Goal: Transaction & Acquisition: Purchase product/service

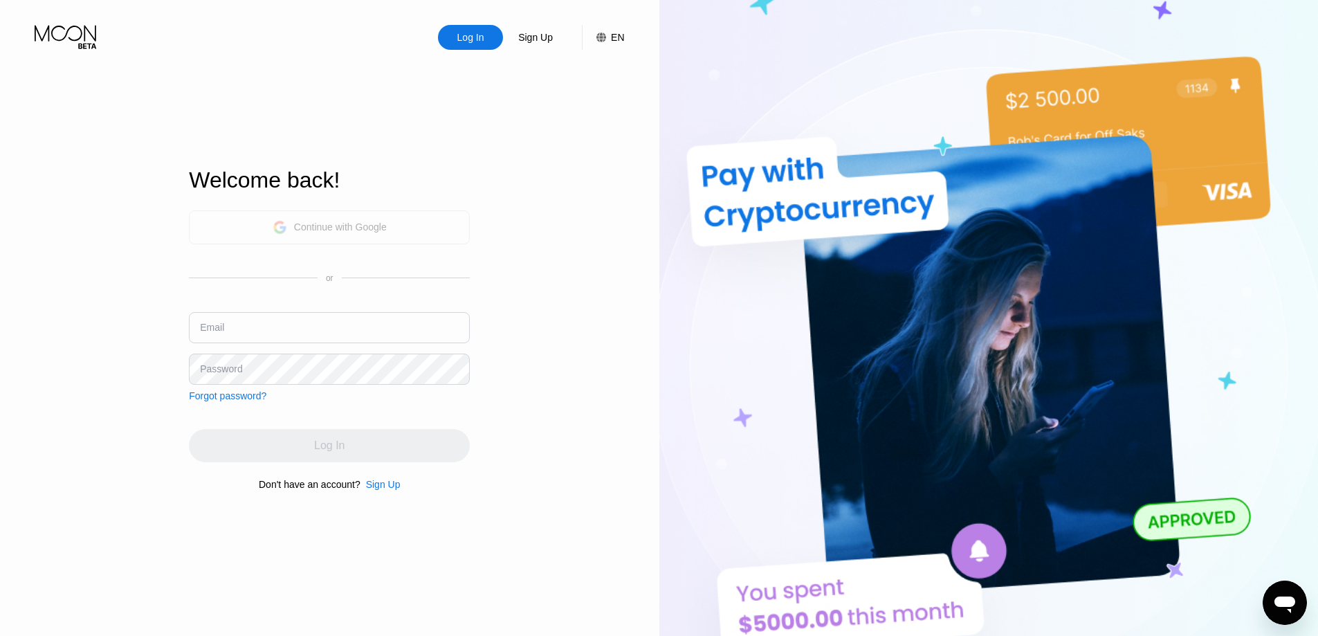
click at [395, 232] on div "Continue with Google" at bounding box center [329, 227] width 281 height 34
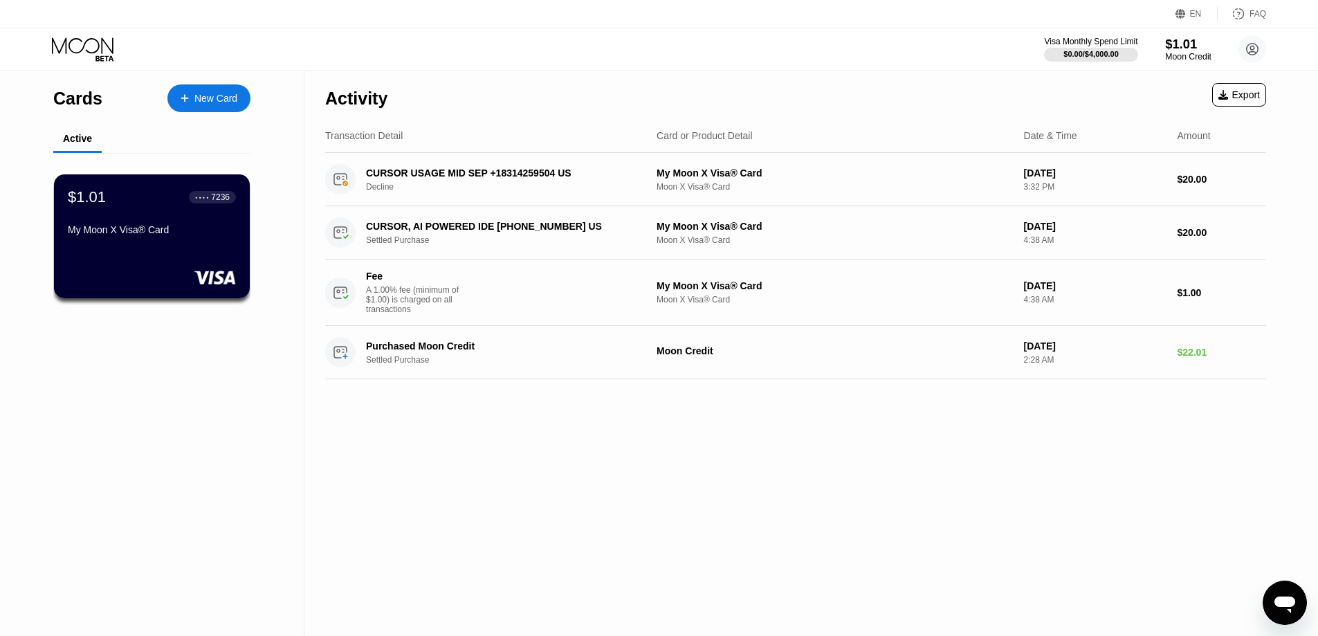
click at [1182, 43] on div "$1.01" at bounding box center [1188, 44] width 46 height 15
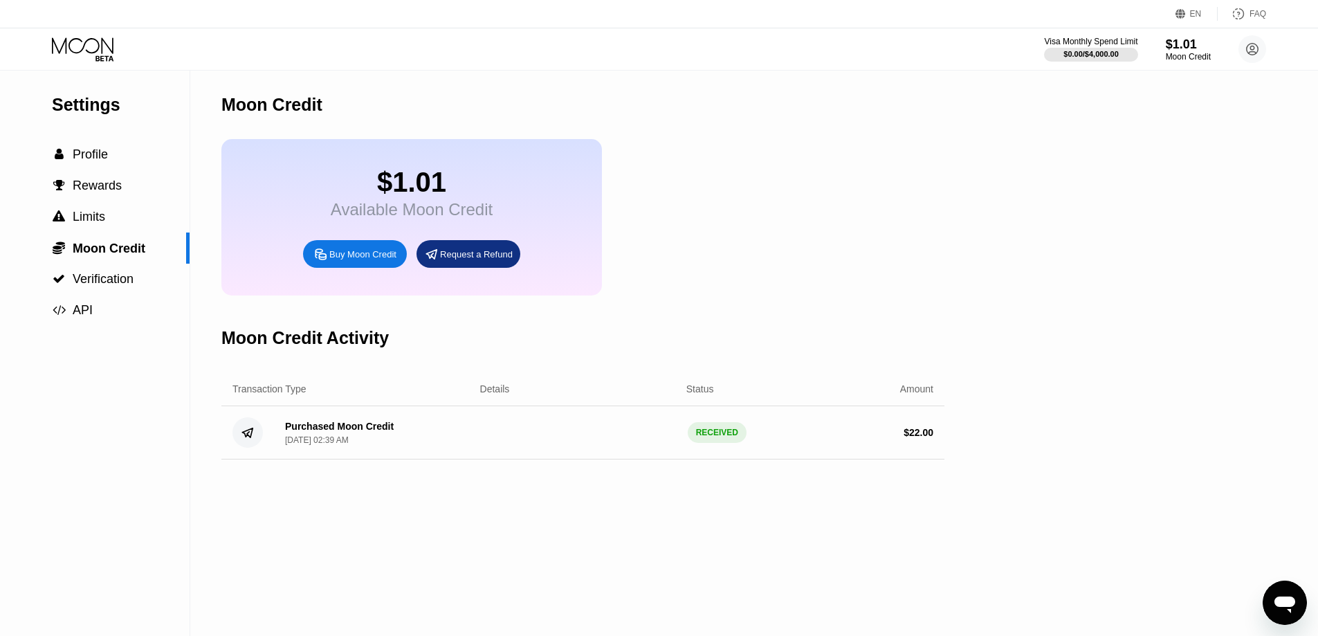
click at [377, 260] on div "Buy Moon Credit" at bounding box center [362, 254] width 67 height 12
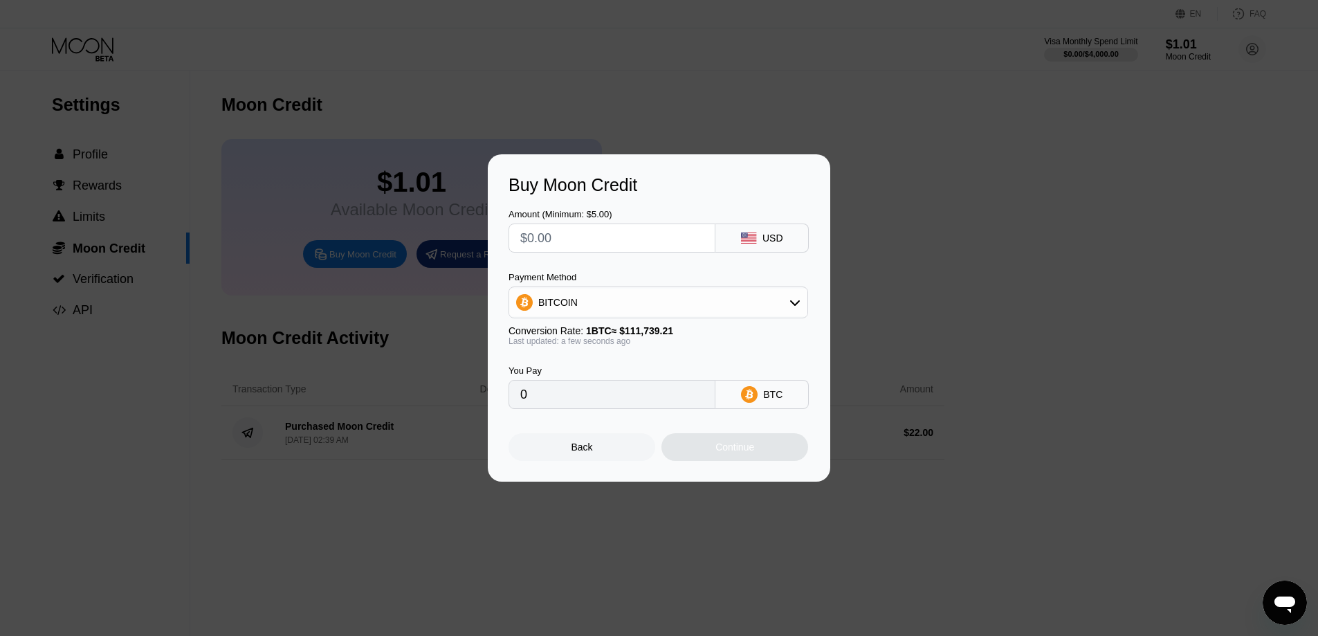
click at [640, 231] on input "text" at bounding box center [611, 238] width 183 height 28
click at [701, 303] on div "BITCOIN" at bounding box center [658, 302] width 298 height 28
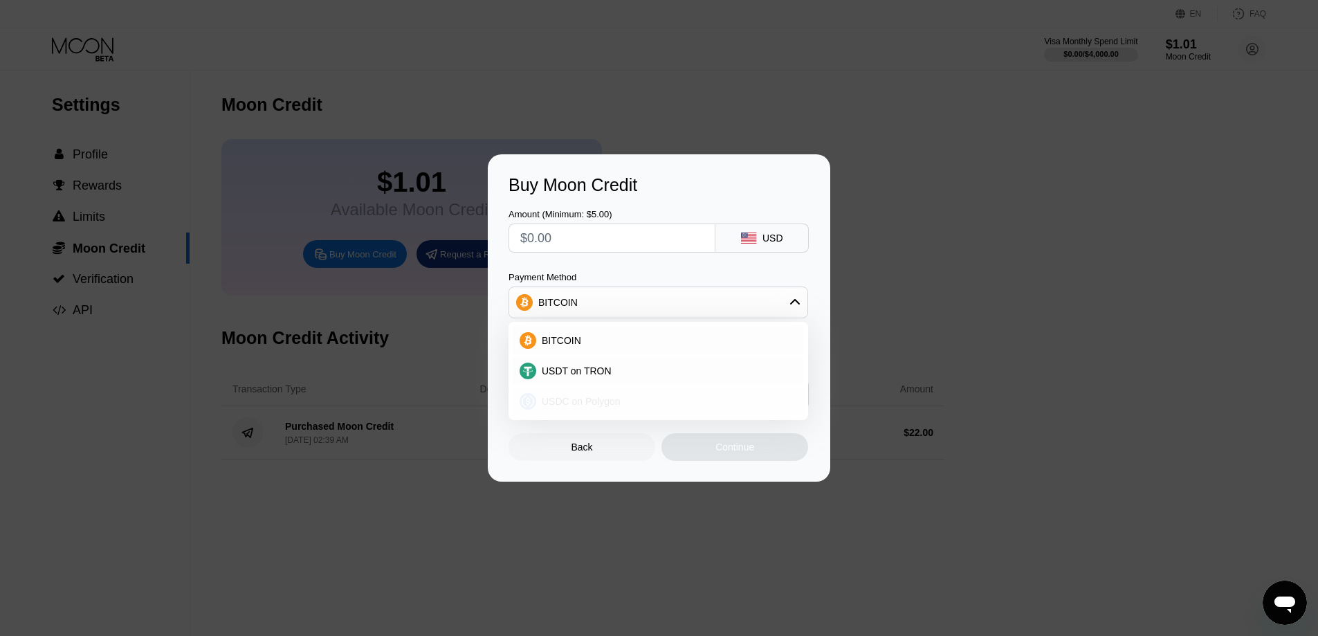
click at [598, 396] on span "USDC on Polygon" at bounding box center [581, 401] width 79 height 11
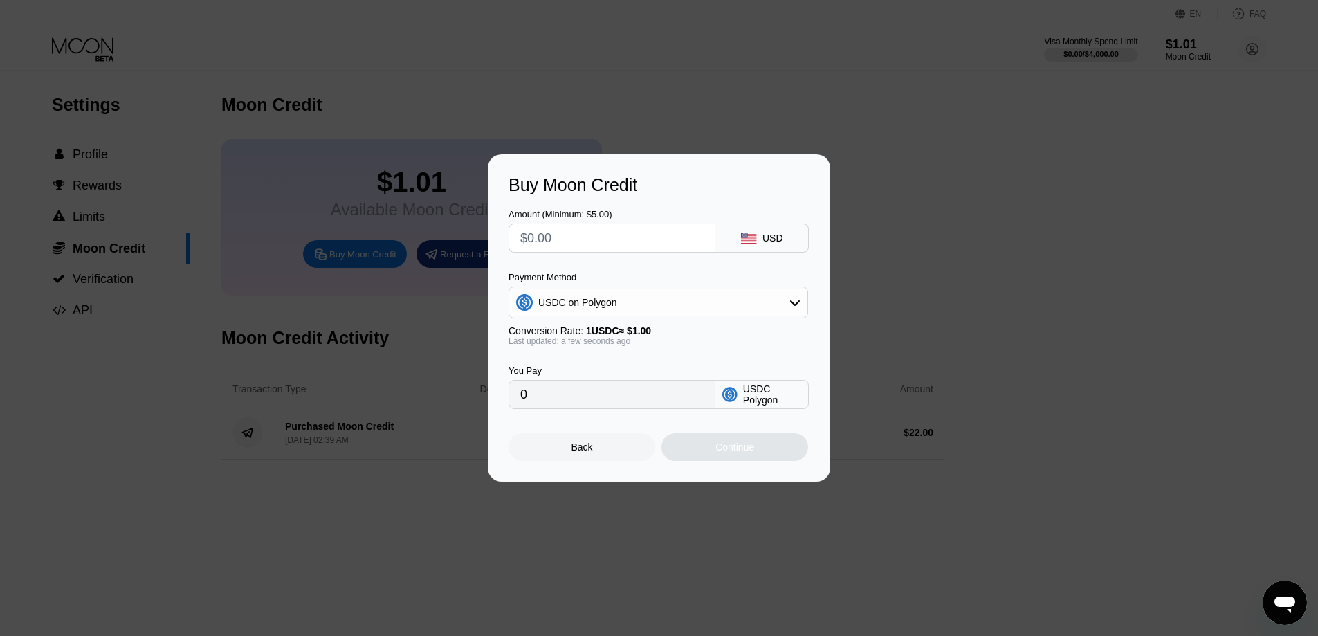
click at [610, 237] on input "text" at bounding box center [611, 238] width 183 height 28
type input "$1"
type input "1.00000000"
type input "$12"
type input "12.00000000"
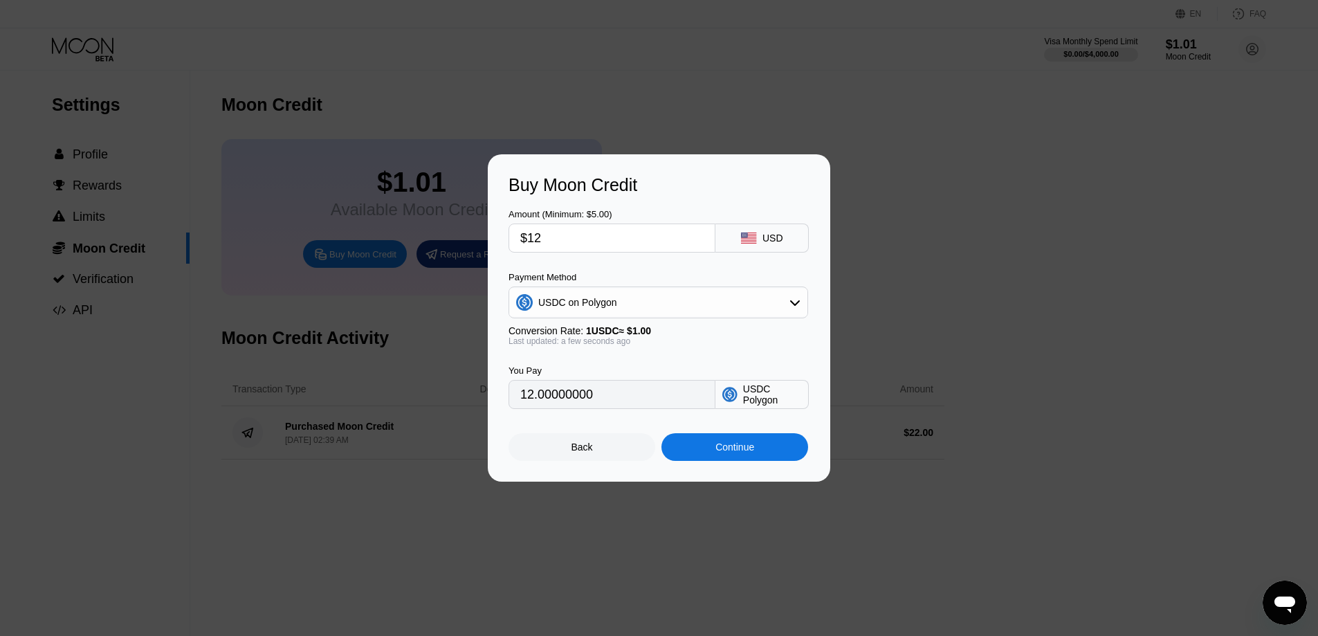
type input "$12"
click at [751, 452] on div "Continue" at bounding box center [734, 446] width 39 height 11
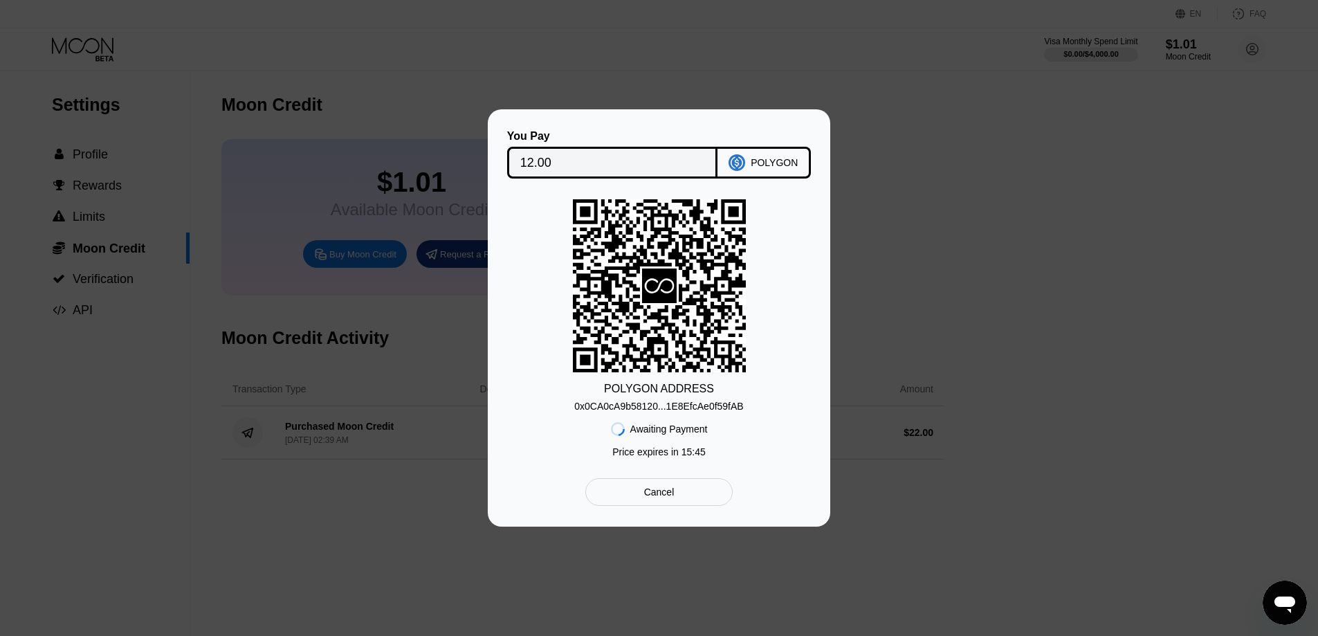
click at [939, 269] on div "You Pay 12.00 POLYGON POLYGON ADDRESS 0x0CA0cA9b58120...1E8EfcAe0f59fAB Awaitin…" at bounding box center [659, 317] width 1318 height 417
click at [817, 132] on div "You Pay 12.00 POLYGON POLYGON ADDRESS 0x0CA0cA9b58120...1E8EfcAe0f59fAB Awaitin…" at bounding box center [659, 317] width 342 height 417
click at [940, 110] on div "You Pay 12.00 POLYGON POLYGON ADDRESS 0x0CA0cA9b58120...1E8EfcAe0f59fAB Awaitin…" at bounding box center [659, 317] width 1318 height 417
click at [673, 496] on div "Cancel" at bounding box center [659, 492] width 30 height 12
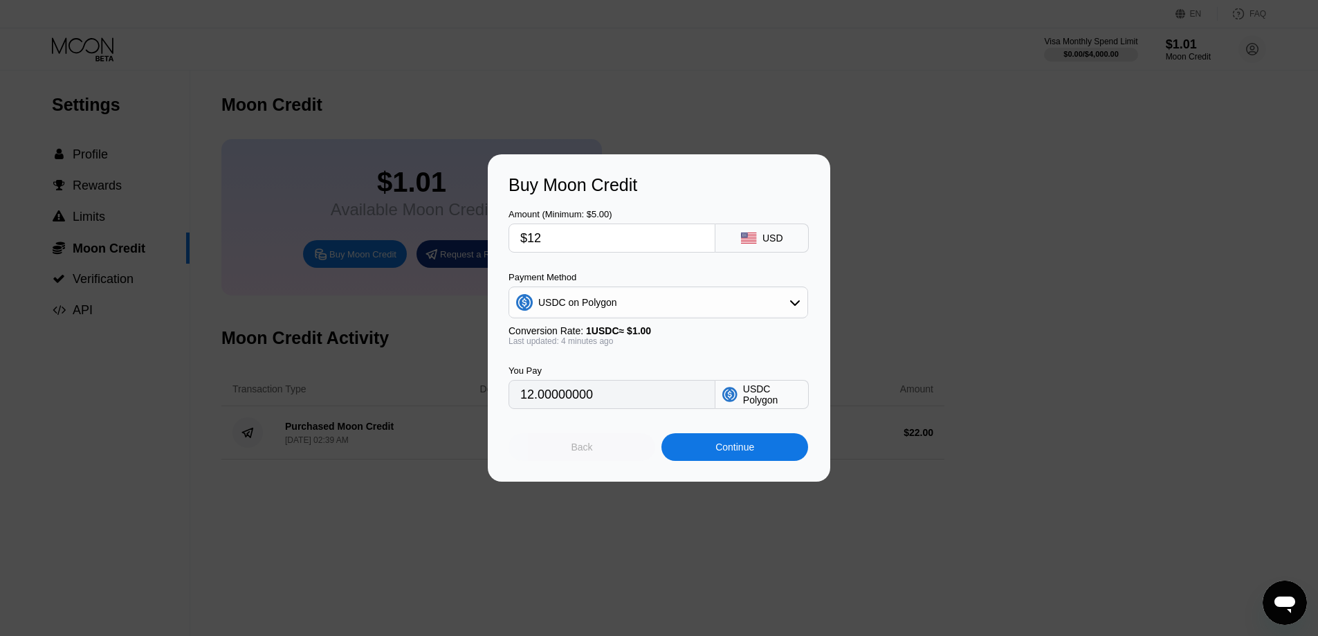
click at [594, 441] on div "Back" at bounding box center [581, 447] width 147 height 28
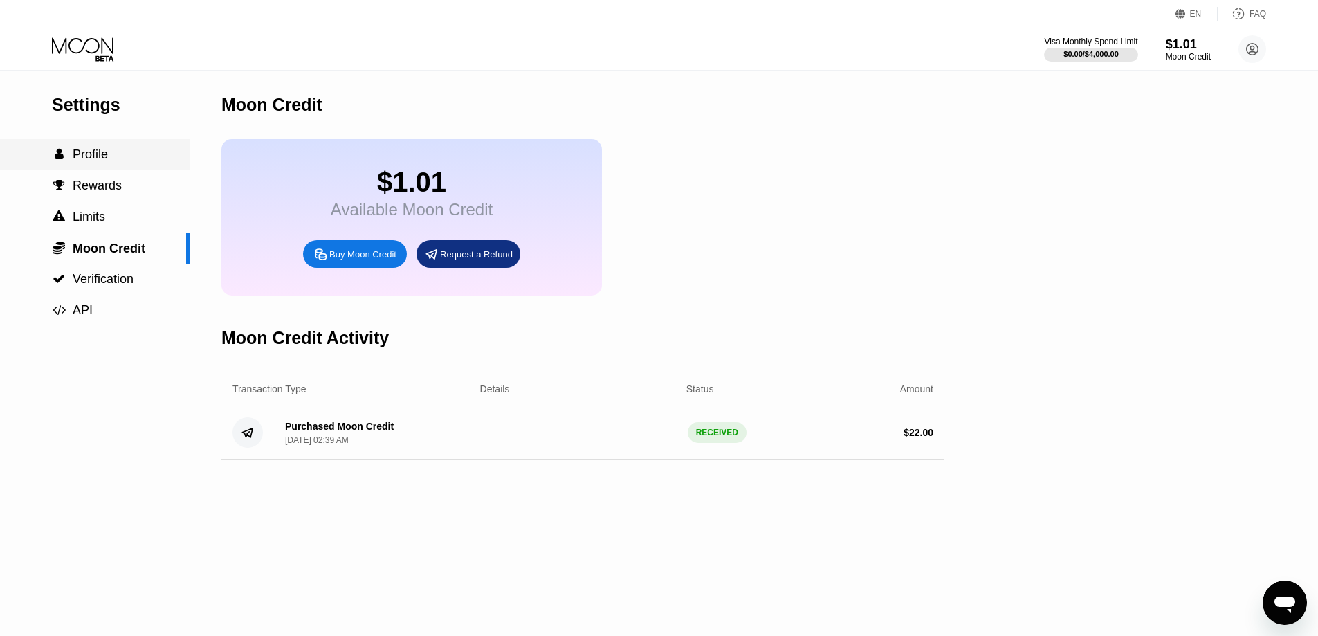
click at [113, 152] on div " Profile" at bounding box center [95, 154] width 190 height 15
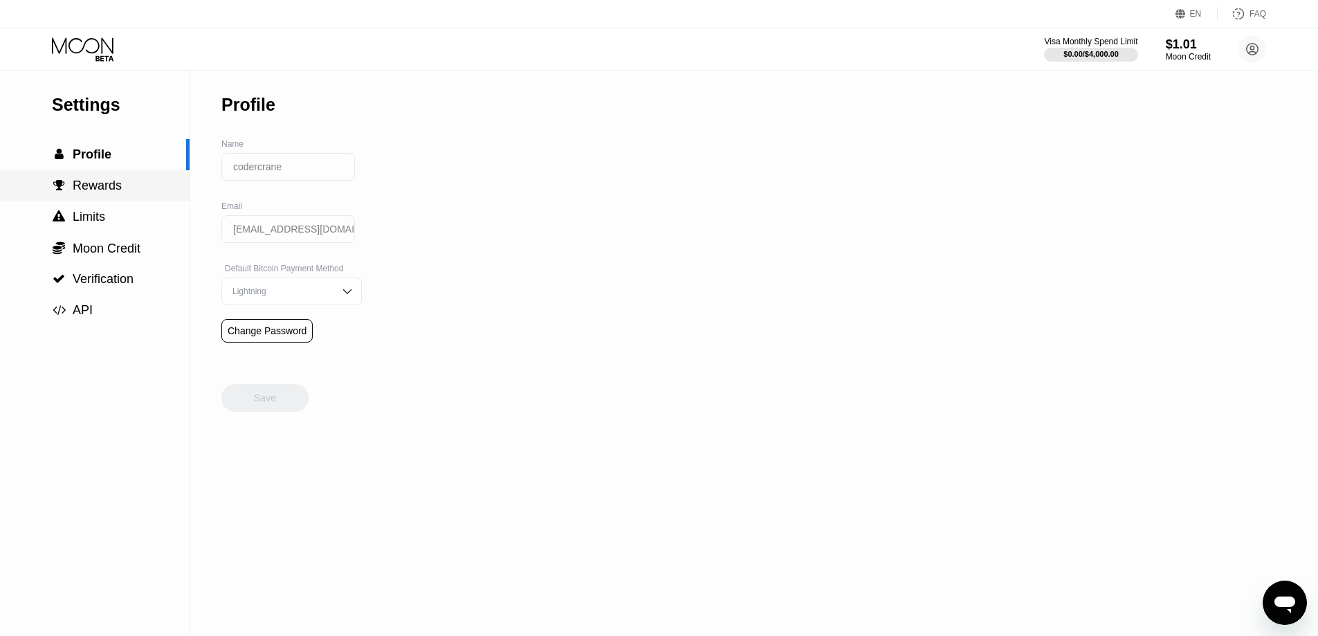
click at [128, 162] on div " Profile" at bounding box center [93, 154] width 186 height 15
click at [95, 149] on div " Profile" at bounding box center [95, 154] width 190 height 31
click at [102, 109] on div "Settings" at bounding box center [121, 105] width 138 height 20
click at [77, 27] on div "EN Language Select an item Save FAQ" at bounding box center [659, 14] width 1318 height 28
click at [80, 40] on icon at bounding box center [83, 45] width 62 height 16
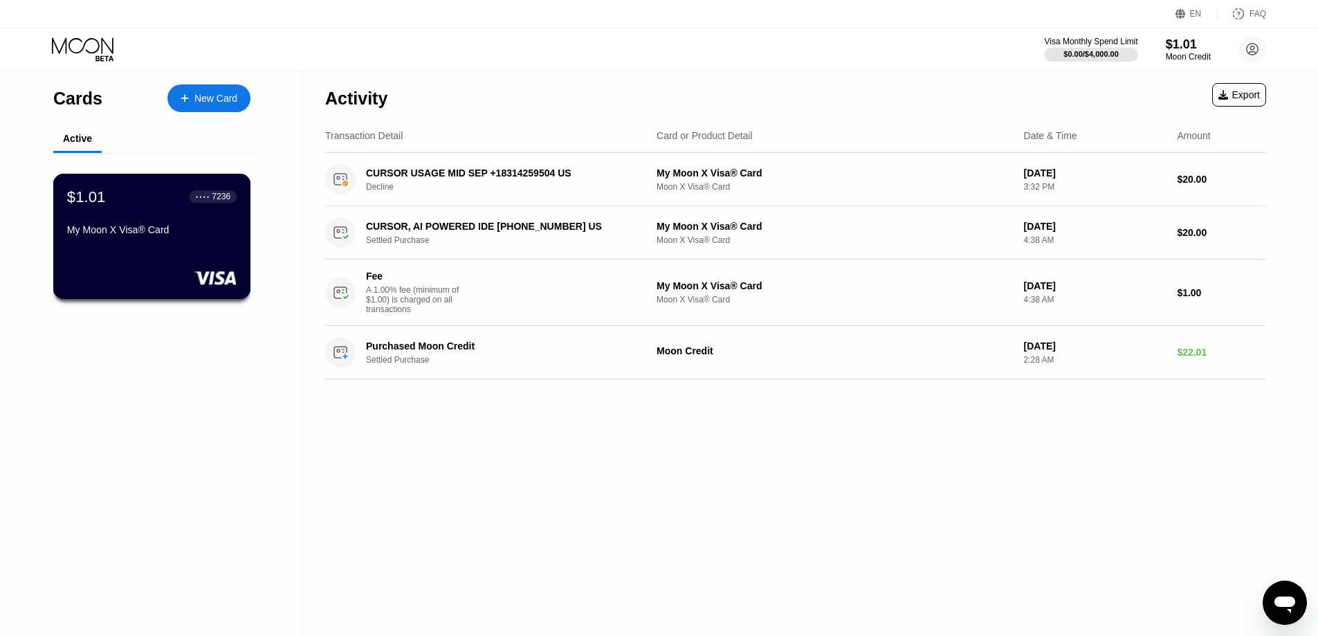
click at [120, 212] on div "$1.01 ● ● ● ● 7236 My Moon X Visa® Card" at bounding box center [151, 213] width 169 height 53
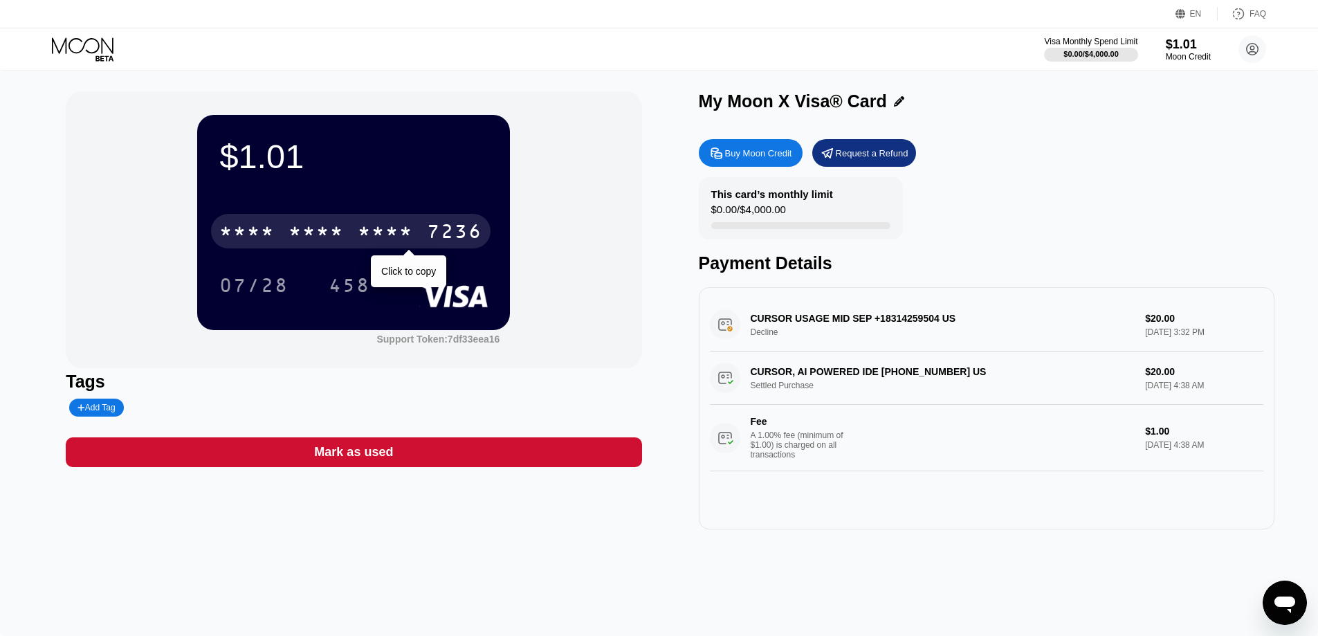
click at [347, 228] on div "* * * * * * * * * * * * 7236" at bounding box center [350, 231] width 279 height 35
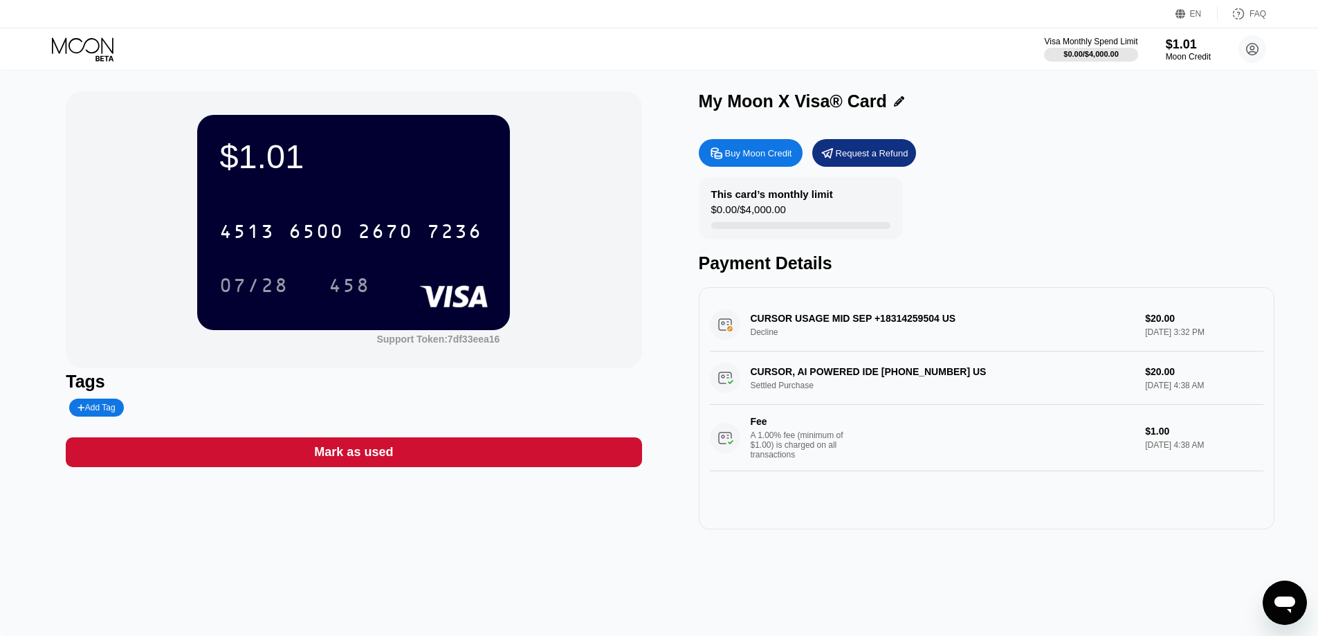
click at [734, 165] on div "Buy Moon Credit" at bounding box center [751, 153] width 104 height 28
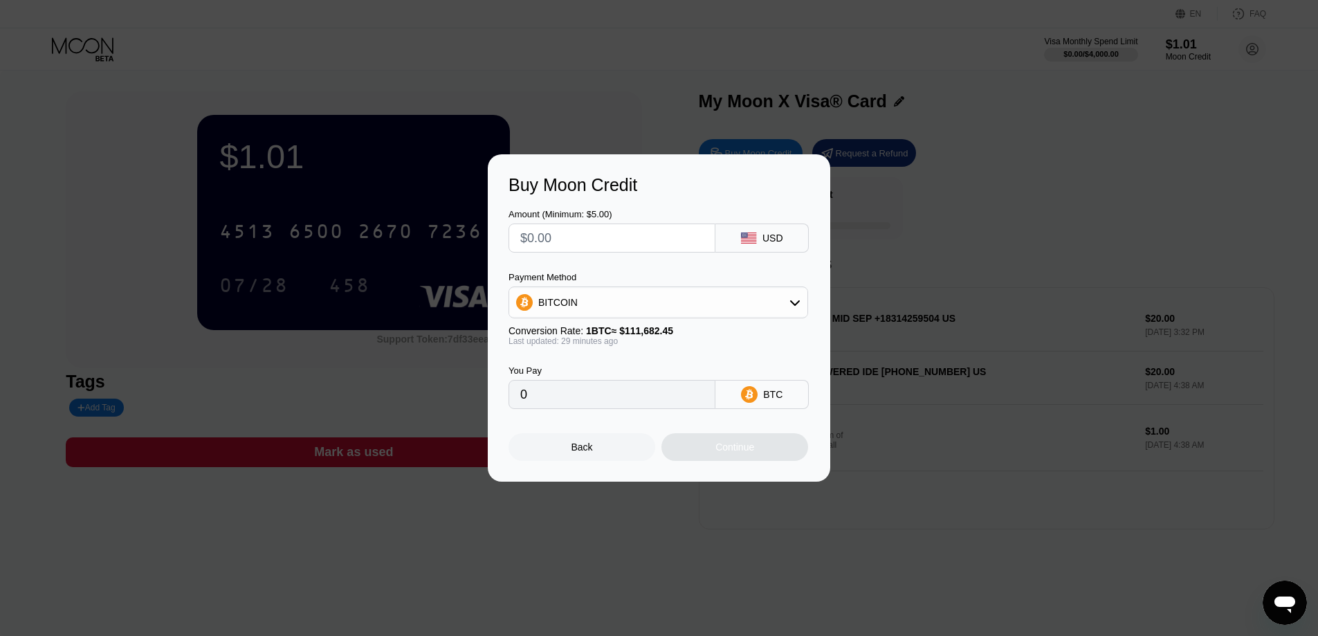
click at [630, 239] on input "text" at bounding box center [611, 238] width 183 height 28
type input "$1"
type input "0.00000895"
type input "$11"
type input "0.00009836"
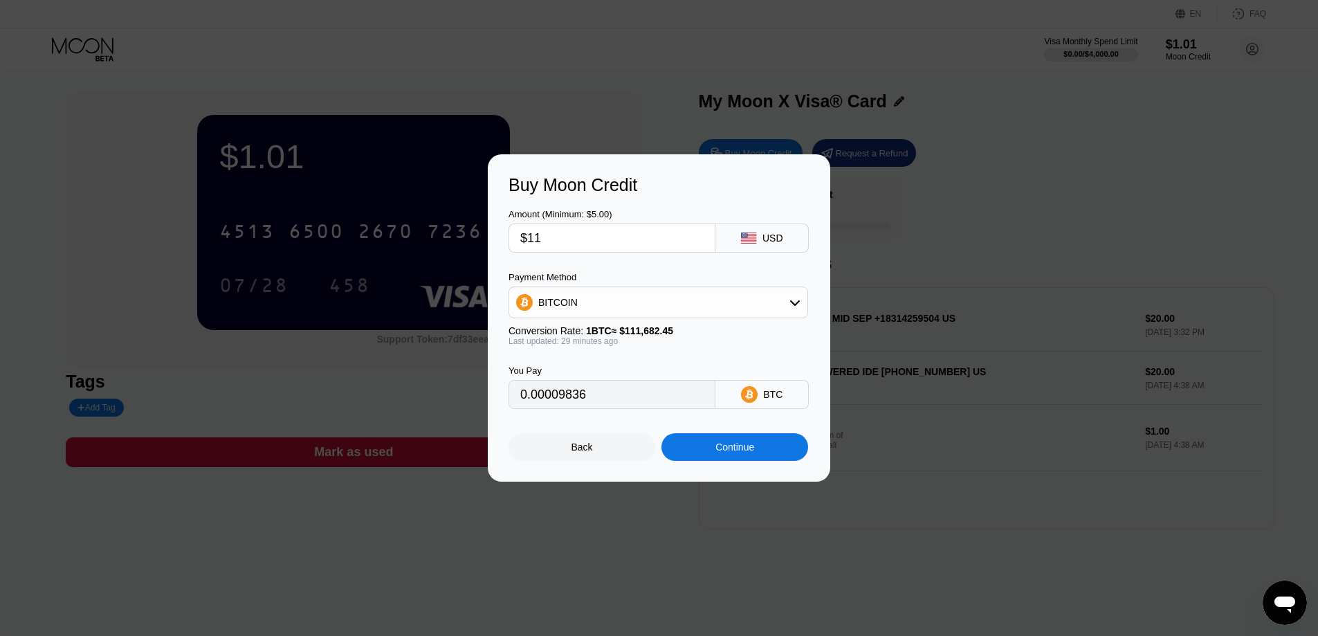
type input "$11"
click at [762, 403] on div "BTC" at bounding box center [761, 394] width 93 height 29
click at [753, 304] on div "BITCOIN" at bounding box center [658, 302] width 298 height 28
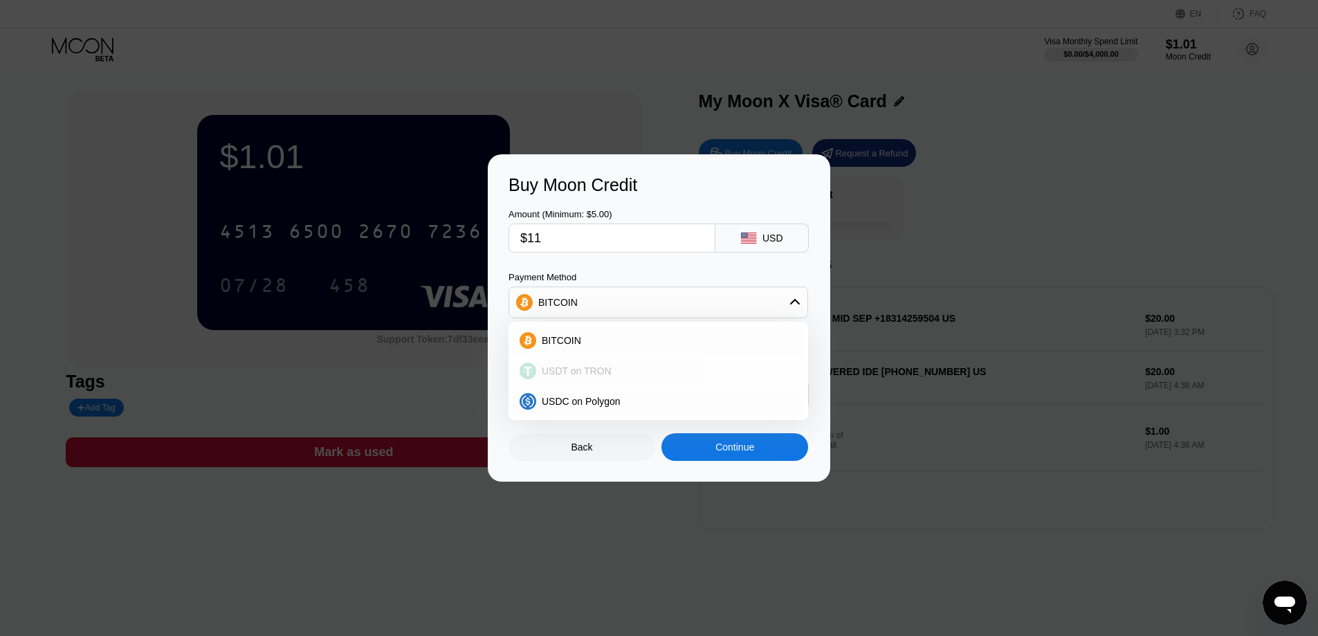
click at [613, 364] on div "USDT on TRON" at bounding box center [658, 371] width 291 height 28
type input "11.11"
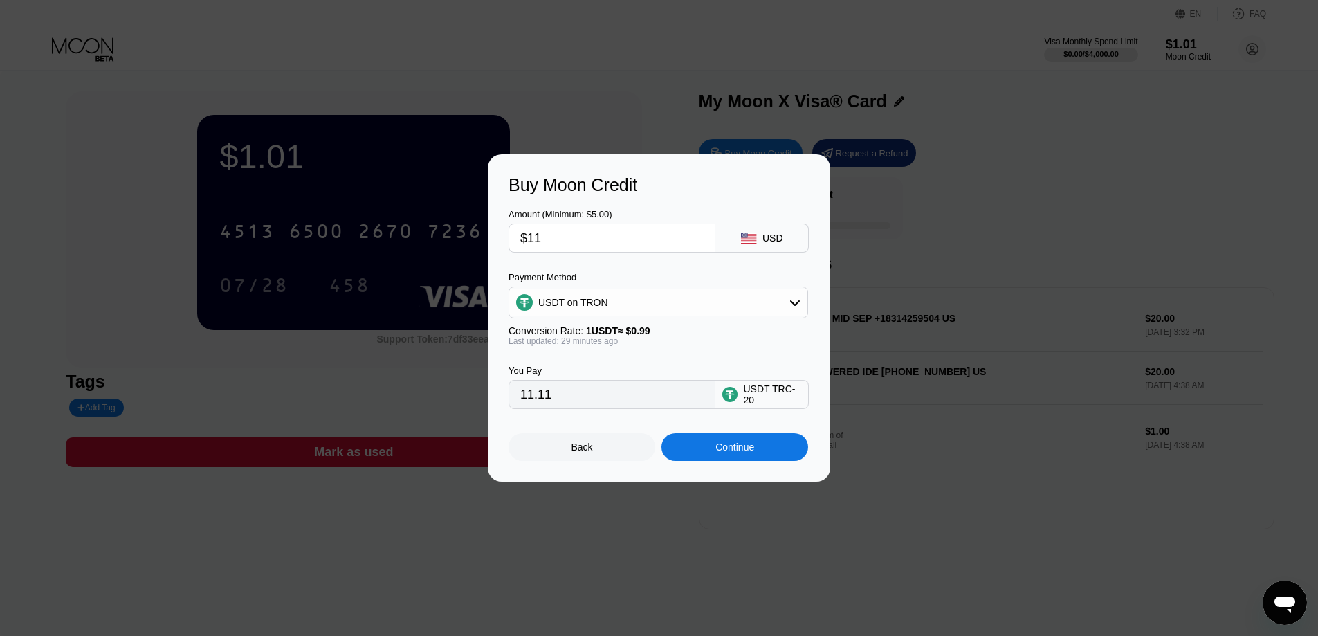
click at [767, 434] on div "Back Continue" at bounding box center [658, 435] width 301 height 52
click at [749, 451] on div "Continue" at bounding box center [734, 446] width 39 height 11
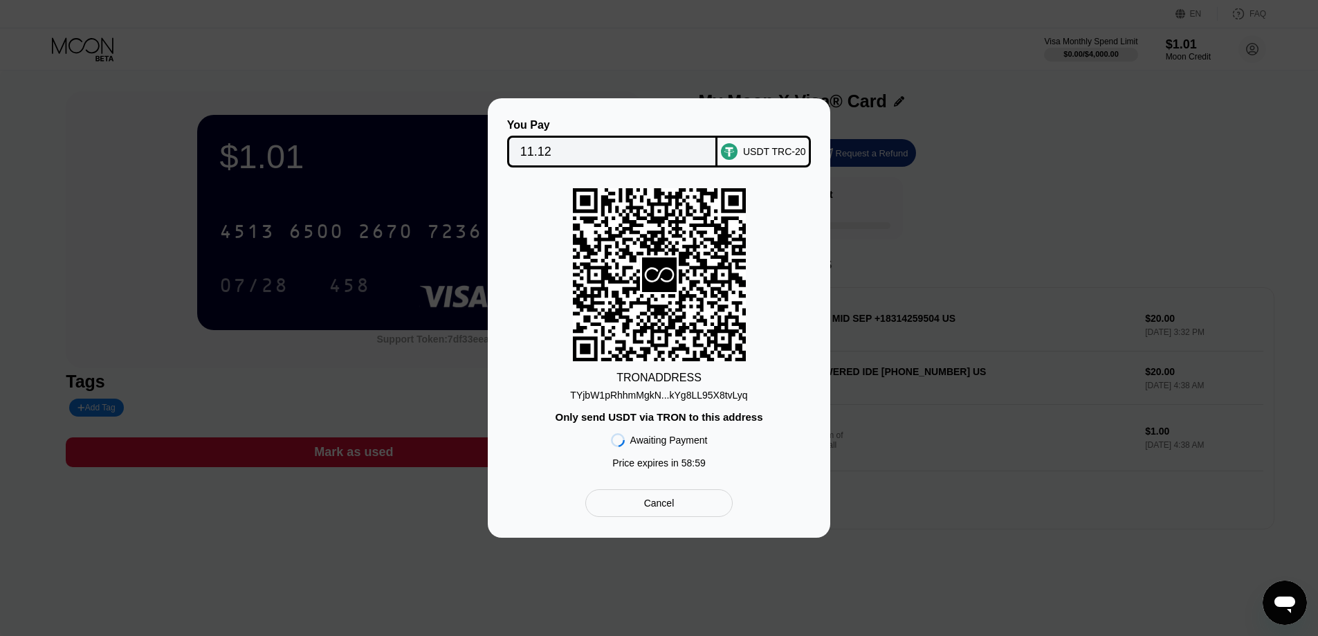
click at [733, 396] on div "TYjbW1pRhhmMgkN...kYg8LL95X8tvLyq" at bounding box center [658, 394] width 177 height 11
click at [414, 380] on div "You Pay 11.12 USDT TRC-20 TRON ADDRESS TYjbW1pRhhmMgkN...kYg8LL95X8tvLyq Only s…" at bounding box center [659, 317] width 1318 height 439
click at [248, 210] on div "You Pay 11.12 USDT TRC-20 TRON ADDRESS TYjbW1pRhhmMgkN...kYg8LL95X8tvLyq Only s…" at bounding box center [659, 317] width 1318 height 439
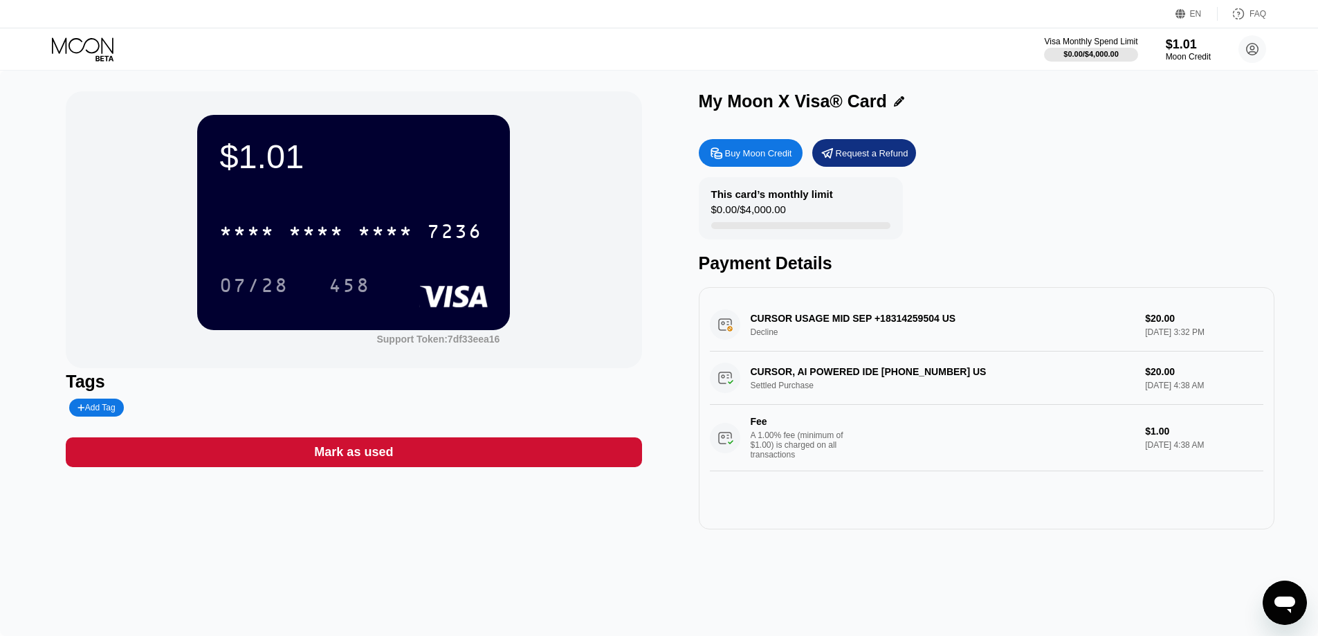
click at [391, 176] on div "$1.01" at bounding box center [353, 156] width 268 height 39
click at [1190, 47] on div "$1.01" at bounding box center [1188, 44] width 46 height 15
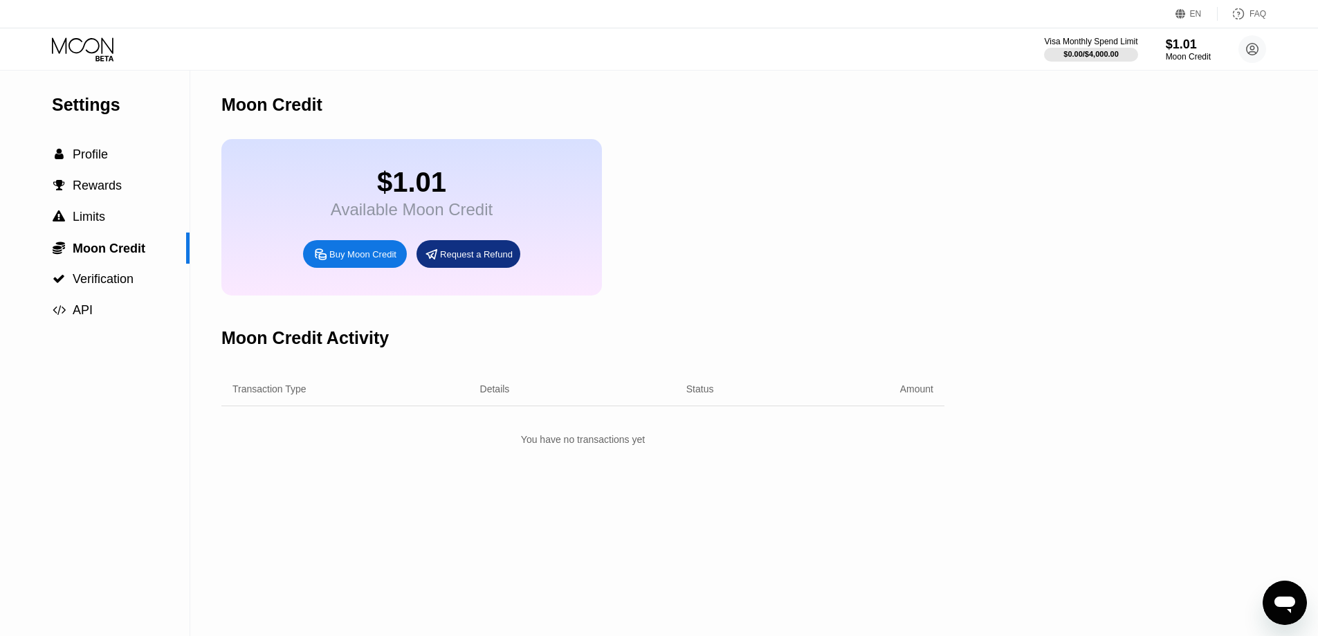
click at [349, 209] on div "Available Moon Credit" at bounding box center [412, 209] width 162 height 19
click at [113, 160] on div " Profile" at bounding box center [95, 154] width 190 height 15
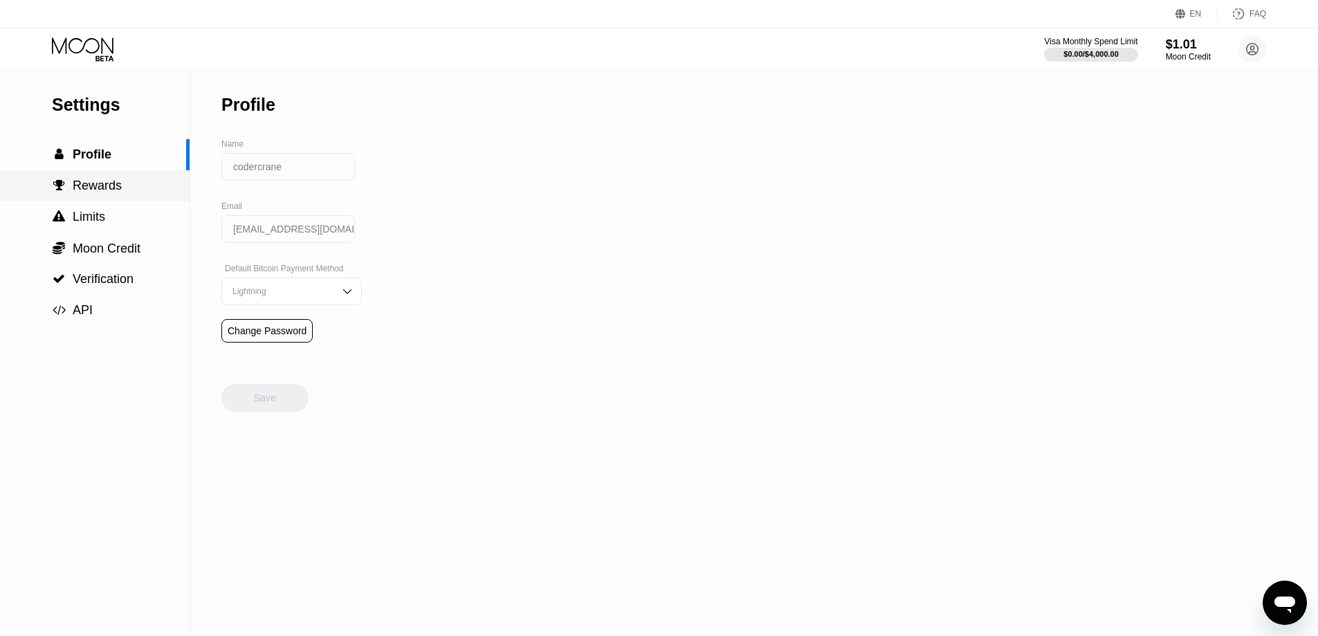
click at [109, 192] on span "Rewards" at bounding box center [97, 185] width 49 height 14
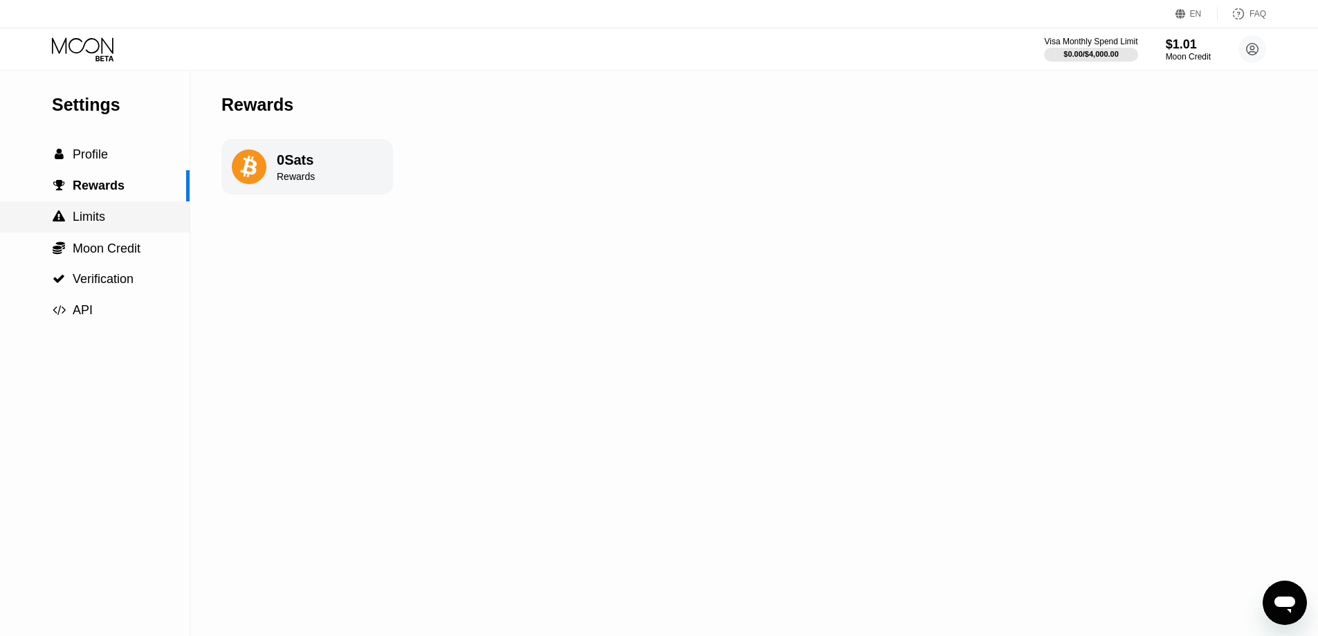
click at [107, 212] on div " Limits" at bounding box center [95, 217] width 190 height 15
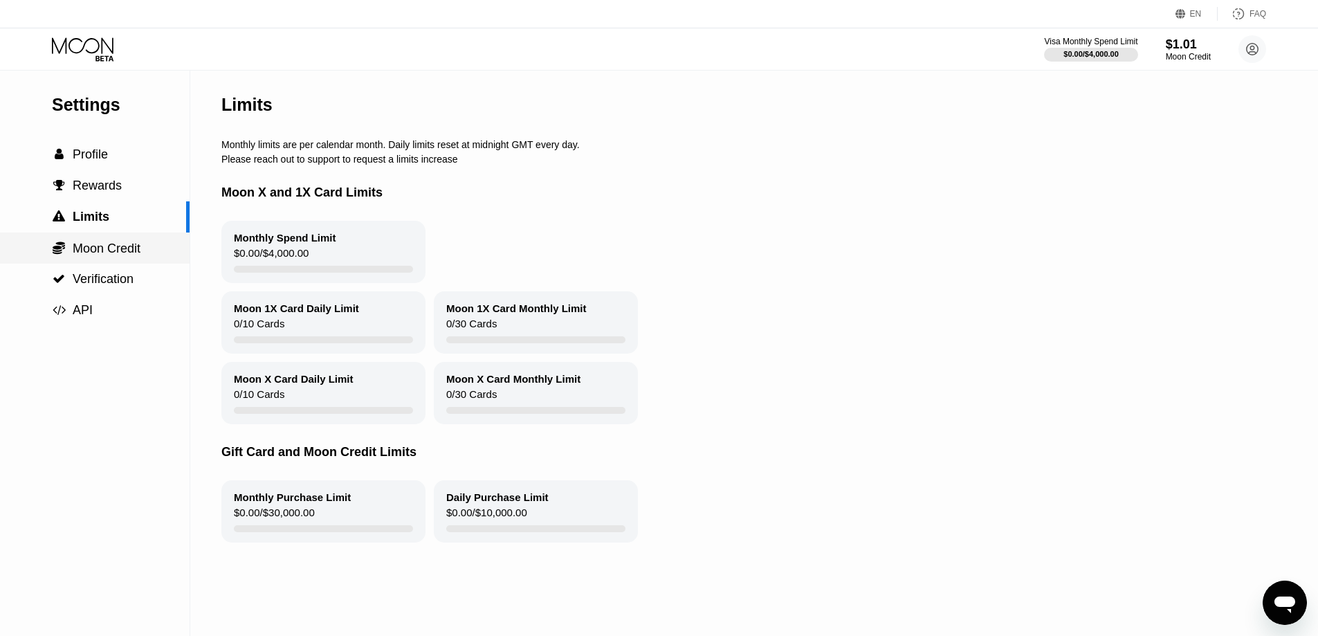
click at [121, 246] on span "Moon Credit" at bounding box center [107, 248] width 68 height 14
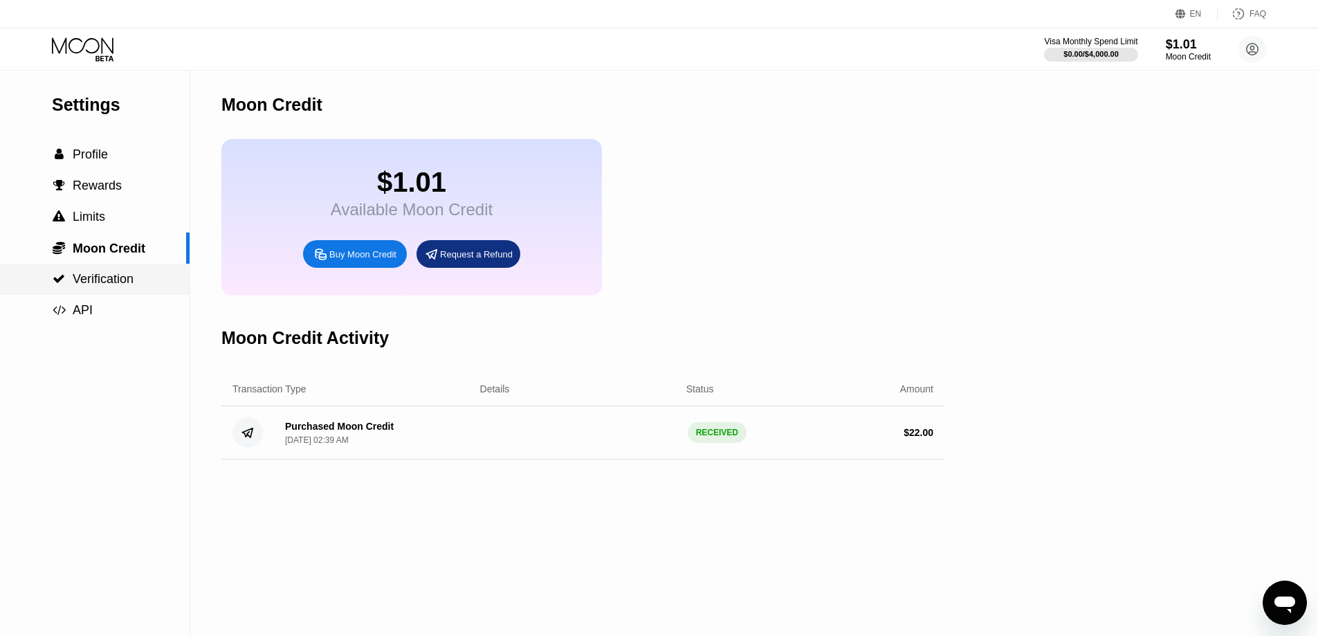
click at [109, 284] on span "Verification" at bounding box center [103, 279] width 61 height 14
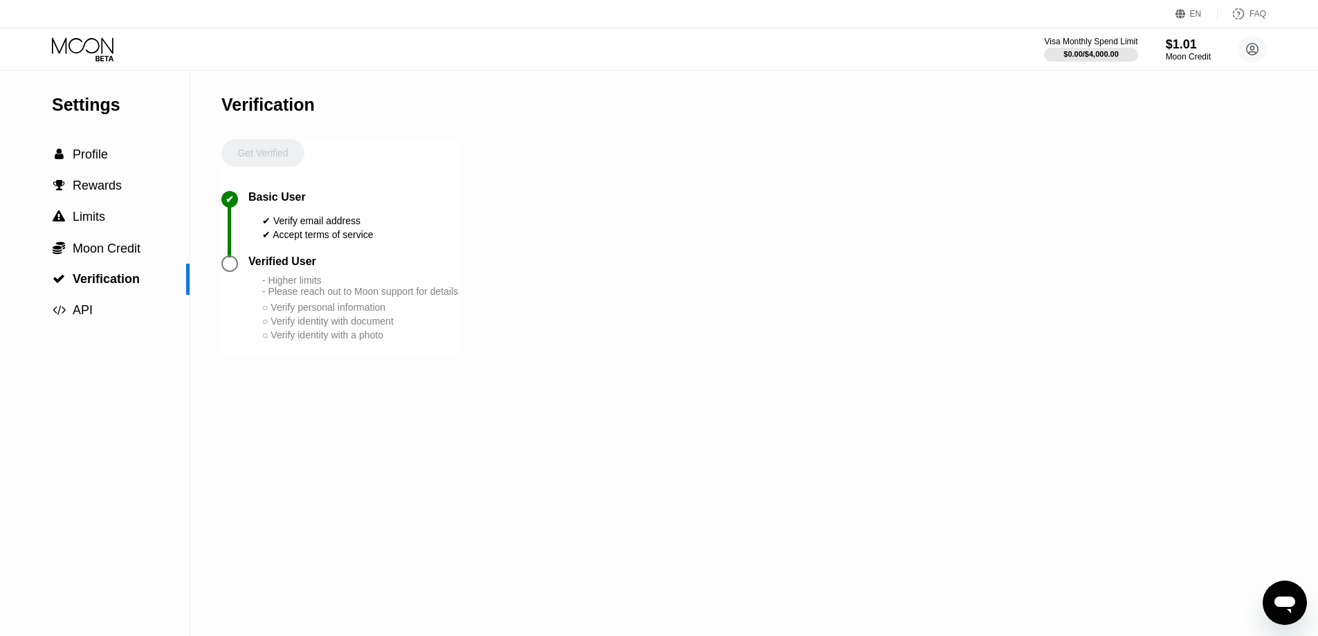
click at [367, 293] on div "- Higher limits - Please reach out to Moon support for details" at bounding box center [360, 286] width 196 height 22
click at [324, 285] on div "Verified User - Higher limits - Please reach out to Moon support for details ○ …" at bounding box center [353, 298] width 210 height 86
click at [234, 146] on div "Get Verified" at bounding box center [262, 165] width 83 height 52
click at [250, 154] on div "Get Verified" at bounding box center [262, 165] width 83 height 52
click at [273, 297] on div "- Higher limits - Please reach out to Moon support for details" at bounding box center [360, 286] width 196 height 22
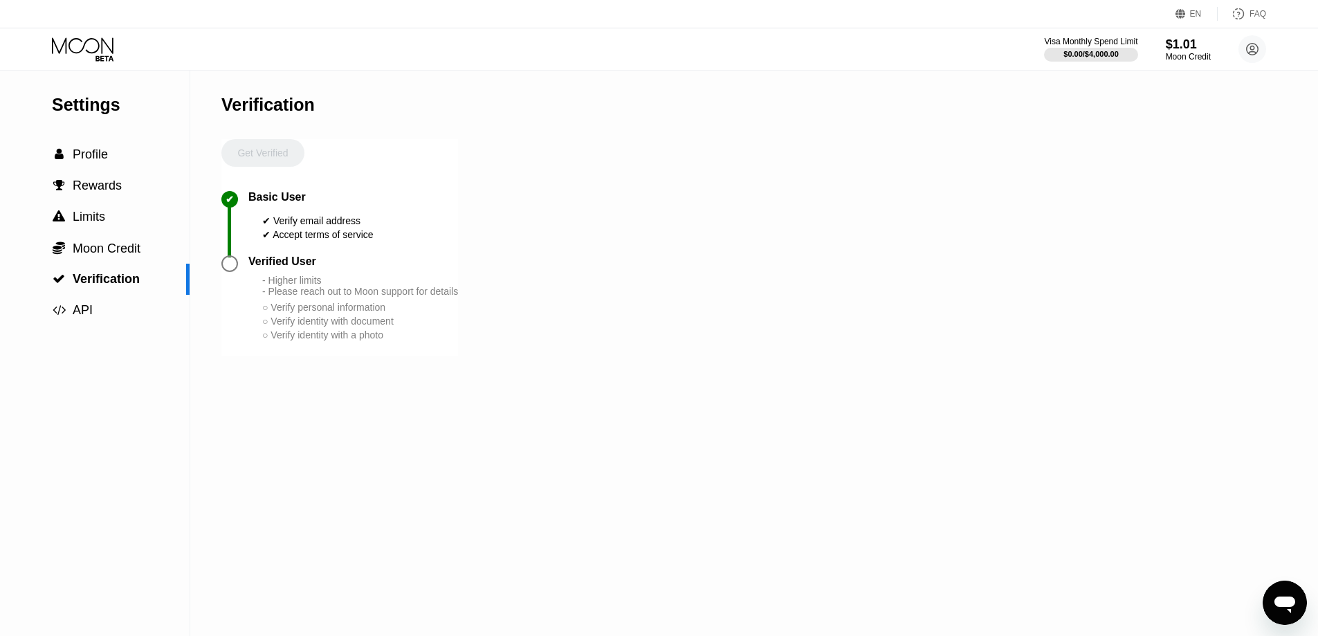
click at [267, 268] on div "Verified User" at bounding box center [282, 261] width 68 height 12
click at [264, 268] on div "Verified User" at bounding box center [282, 261] width 68 height 12
click at [345, 265] on div "Verified User" at bounding box center [353, 261] width 210 height 12
click at [100, 156] on span "Profile" at bounding box center [90, 154] width 35 height 14
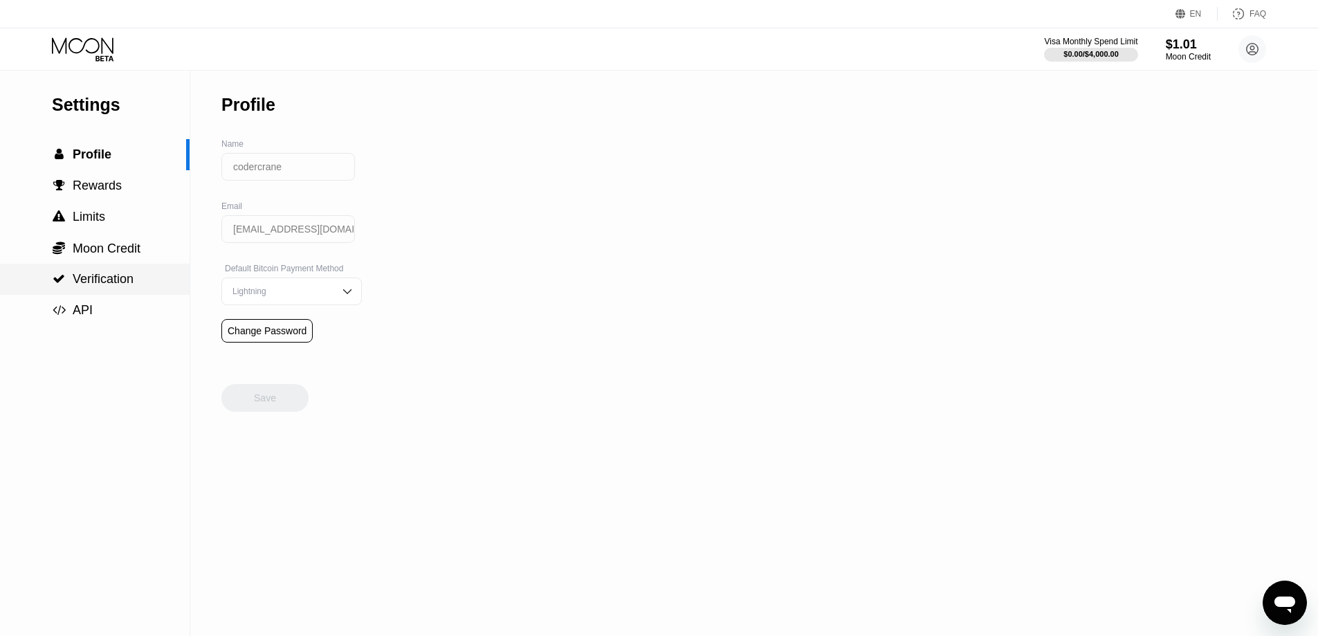
click at [129, 255] on span "Moon Credit" at bounding box center [107, 248] width 68 height 14
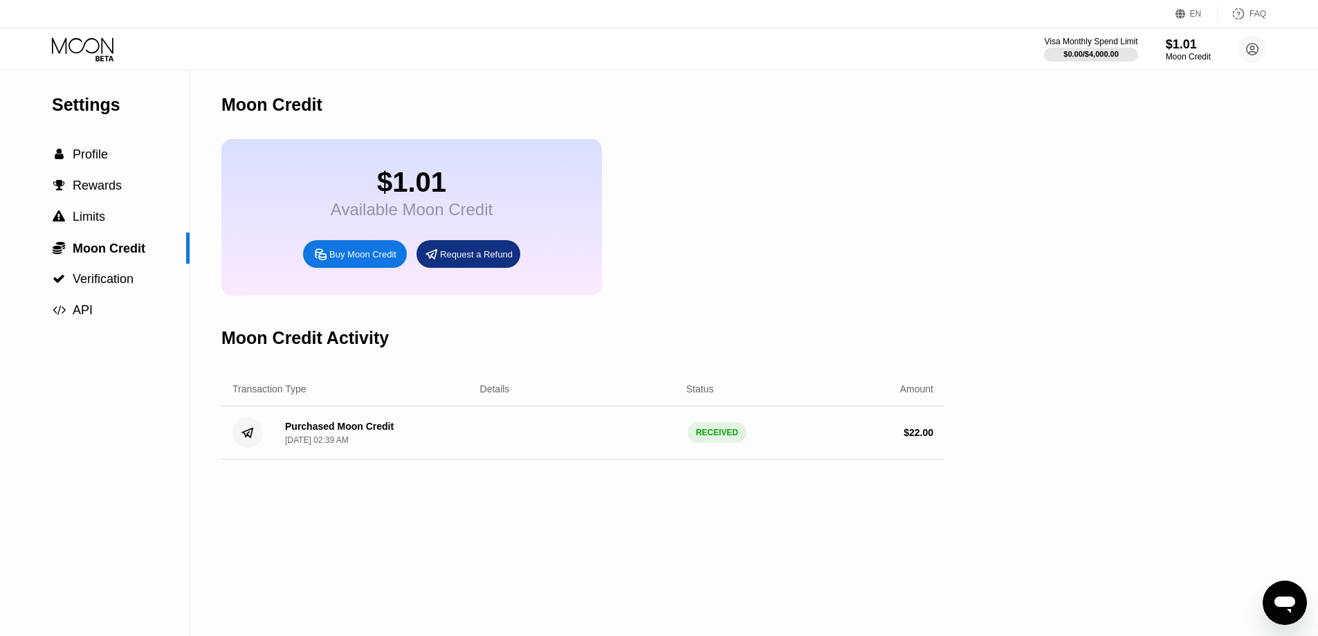
click at [552, 549] on div "Moon Credit $1.01 Available Moon Credit Buy Moon Credit Request a Refund Moon C…" at bounding box center [582, 353] width 723 height 565
click at [523, 459] on div "Purchased Moon Credit Aug 29, 2025, 02:39 AM RECEIVED $ 22.00" at bounding box center [582, 432] width 723 height 53
click at [506, 447] on div "Purchased Moon Credit Aug 29, 2025, 02:39 AM RECEIVED $ 22.00" at bounding box center [582, 432] width 723 height 53
drag, startPoint x: 329, startPoint y: 459, endPoint x: 294, endPoint y: 451, distance: 35.6
click at [327, 445] on div "[DATE] 02:39 AM" at bounding box center [317, 440] width 64 height 10
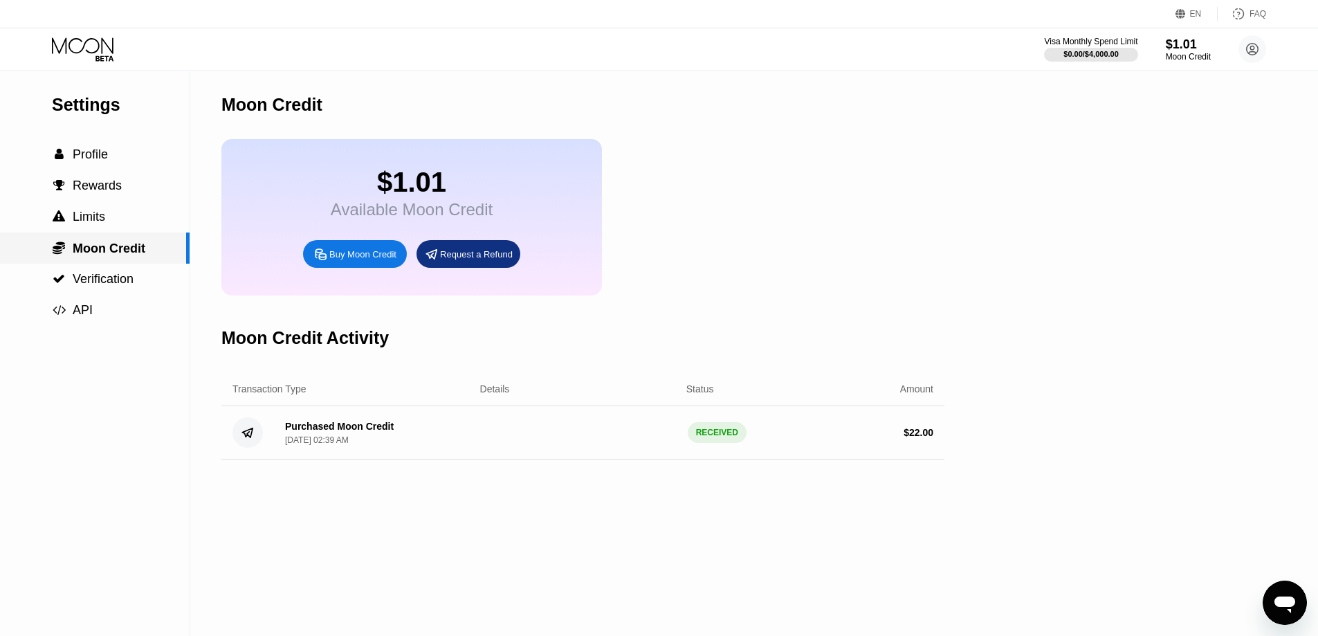
click at [124, 255] on span "Moon Credit" at bounding box center [109, 248] width 73 height 14
click at [461, 213] on div "Available Moon Credit" at bounding box center [412, 209] width 162 height 19
click at [393, 198] on div "$1.01" at bounding box center [412, 182] width 162 height 31
click at [644, 174] on div "$1.01 Available Moon Credit Buy Moon Credit Request a Refund" at bounding box center [582, 217] width 723 height 156
click at [123, 152] on div " Profile" at bounding box center [95, 154] width 190 height 15
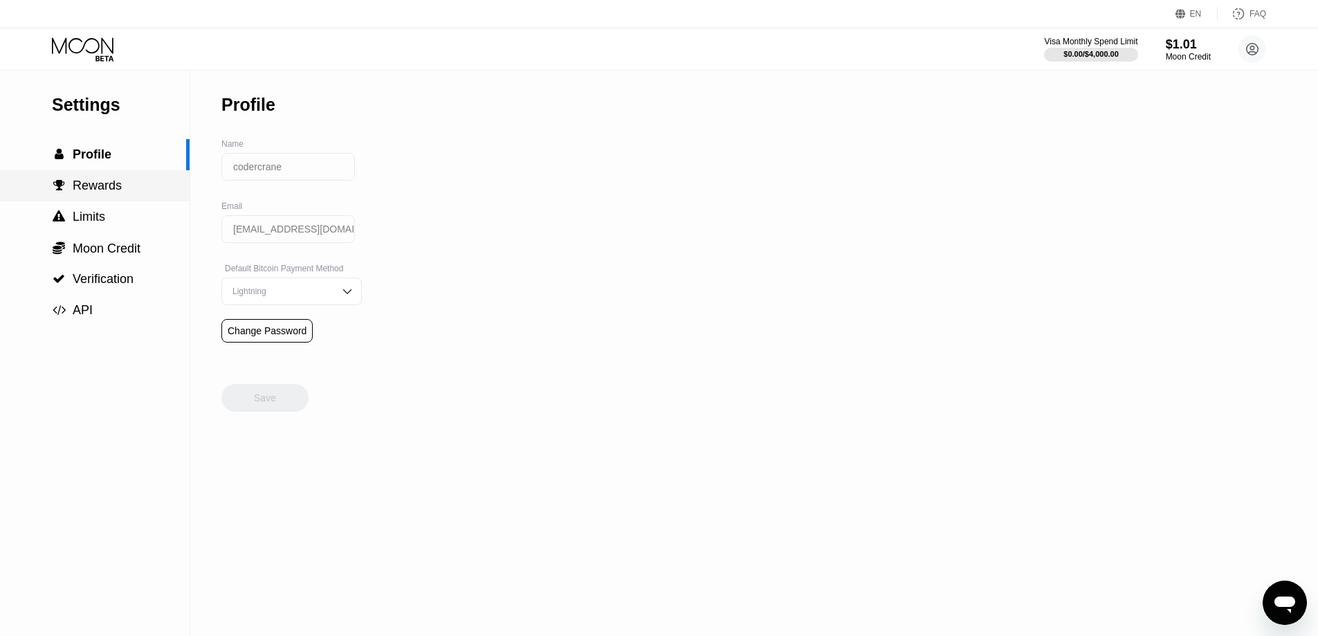
click at [112, 208] on div " Limits" at bounding box center [95, 216] width 190 height 31
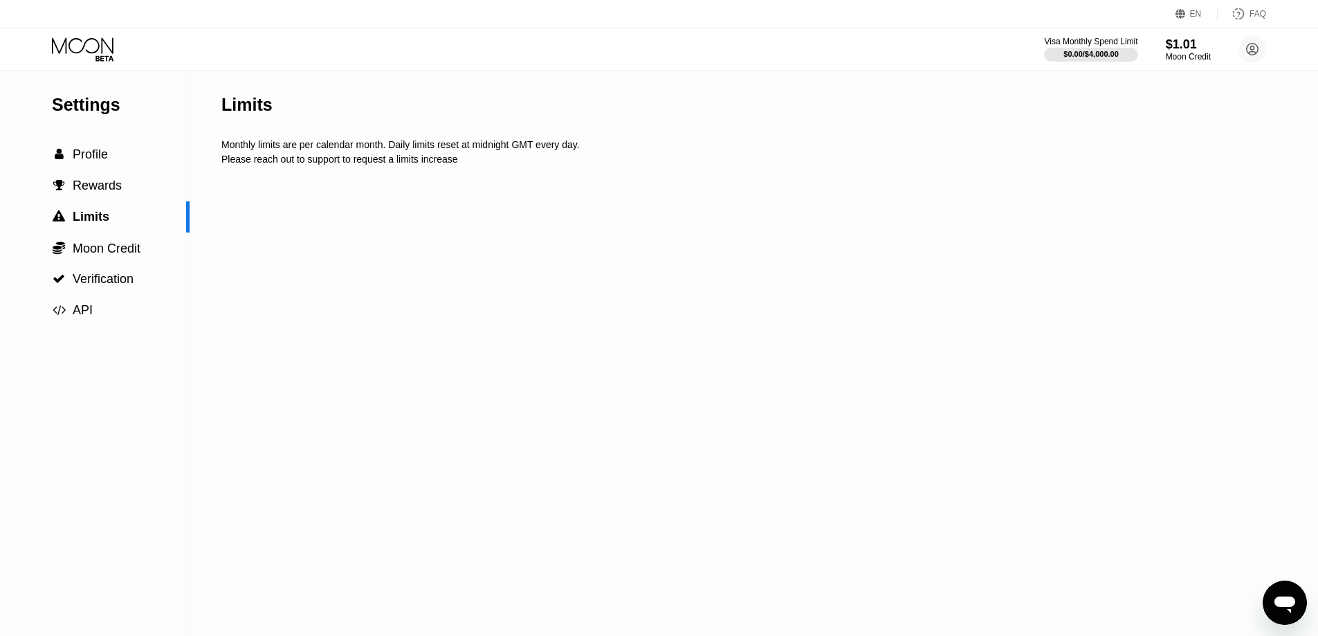
click at [108, 51] on icon at bounding box center [84, 49] width 64 height 24
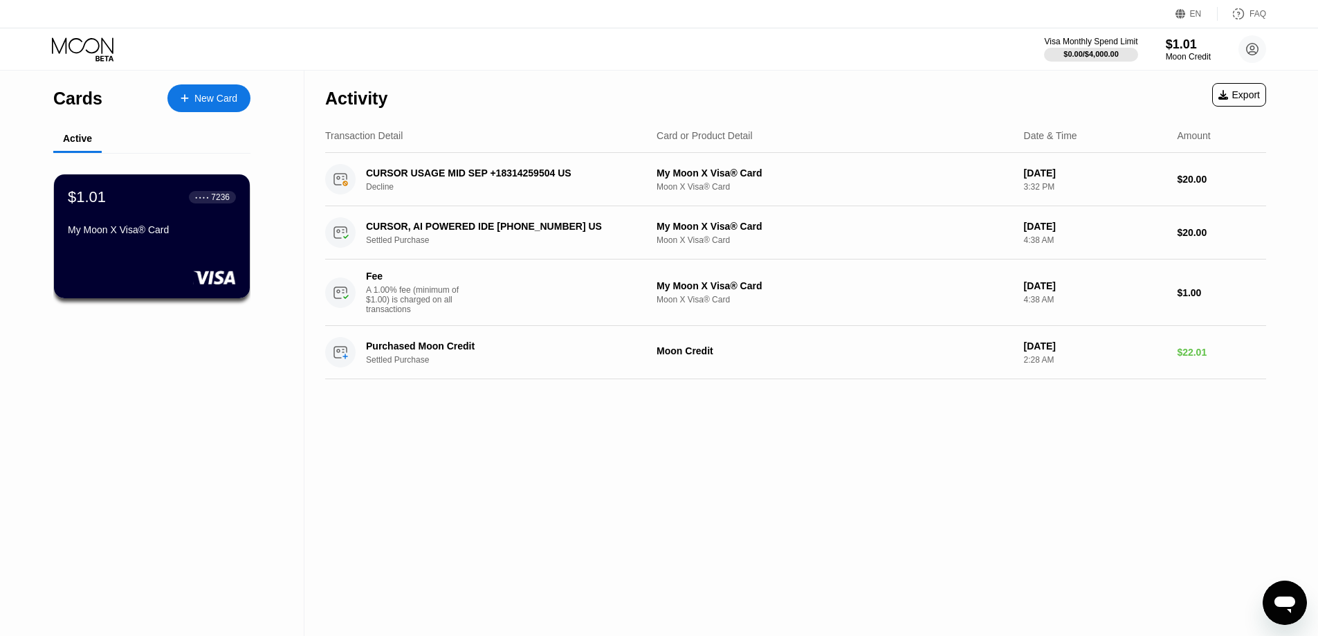
click at [705, 461] on div "Activity Export Transaction Detail Card or Product Detail Date & Time Amount CU…" at bounding box center [795, 353] width 982 height 565
click at [727, 460] on div "Activity Export Transaction Detail Card or Product Detail Date & Time Amount CU…" at bounding box center [795, 353] width 982 height 565
click at [172, 249] on div "$1.01 ● ● ● ● 7236 My Moon X Visa® Card" at bounding box center [152, 236] width 198 height 125
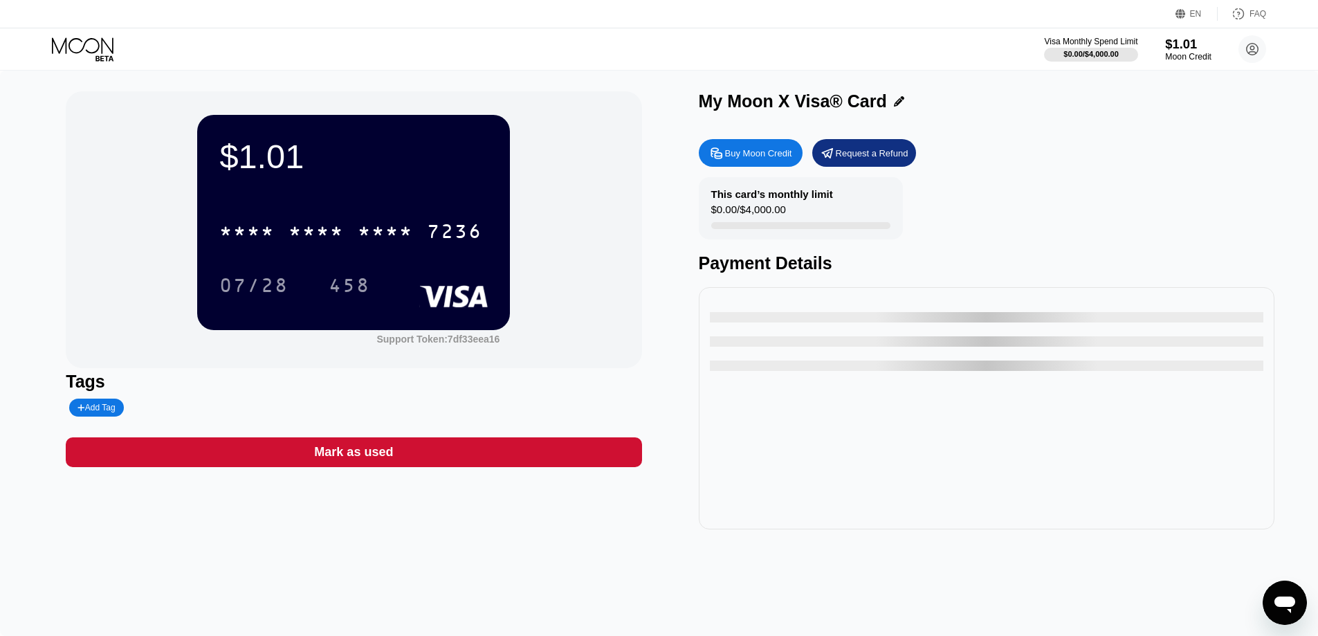
click at [1197, 44] on div "$1.01" at bounding box center [1188, 44] width 46 height 15
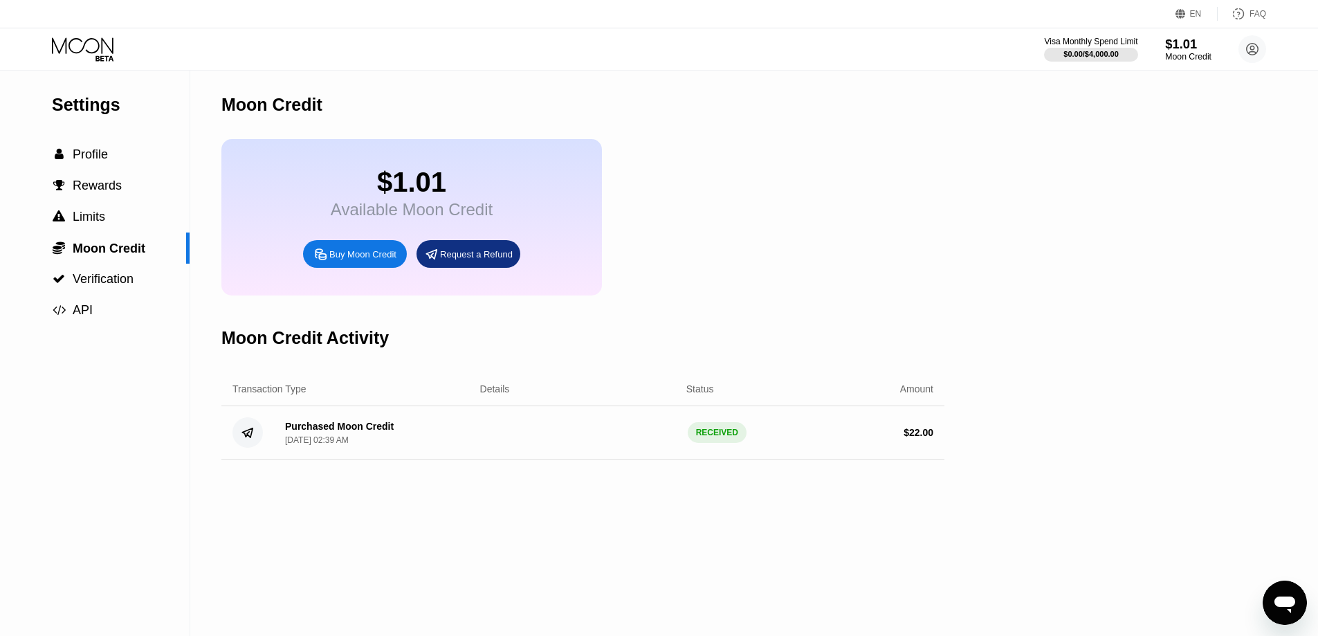
click at [1197, 44] on div "$1.01" at bounding box center [1188, 44] width 46 height 15
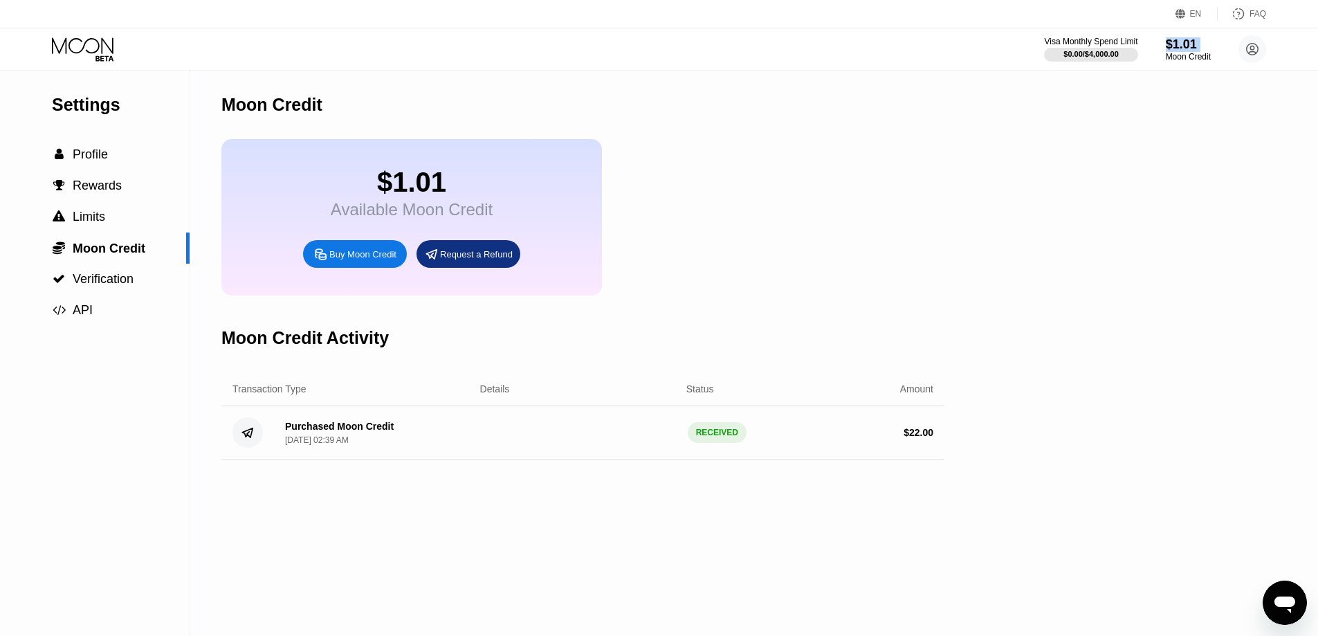
click at [870, 190] on div "$1.01 Available Moon Credit Buy Moon Credit Request a Refund" at bounding box center [582, 217] width 723 height 156
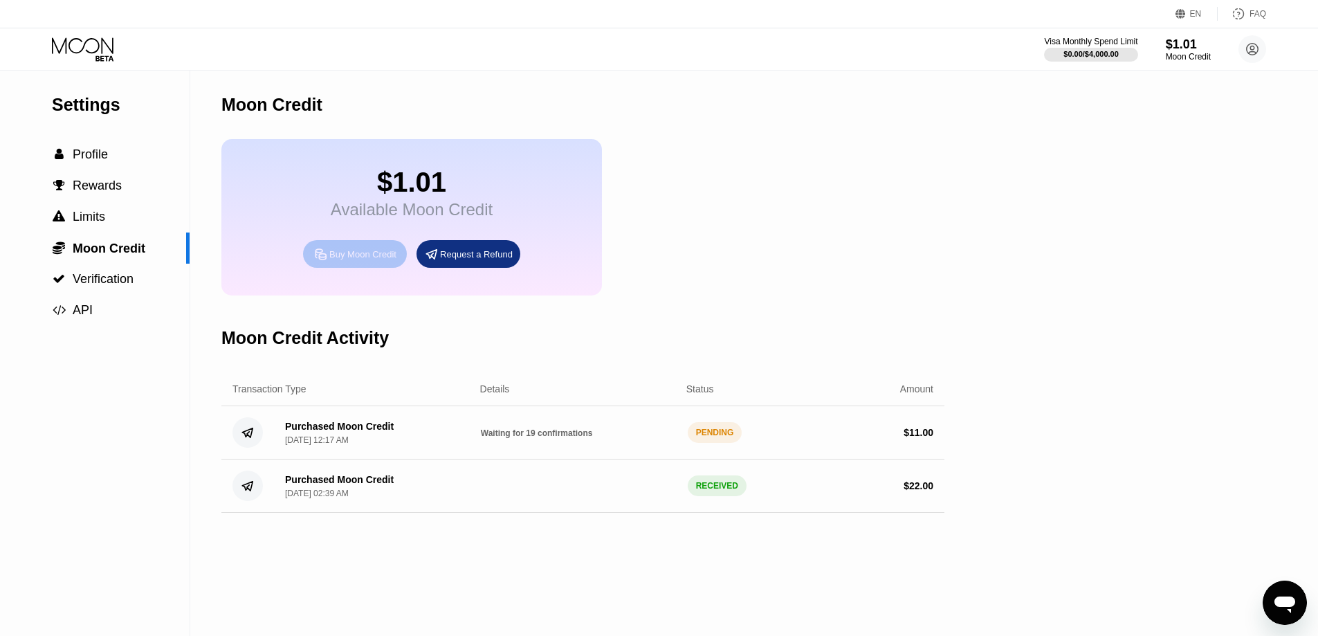
click at [374, 255] on div "Buy Moon Credit" at bounding box center [355, 254] width 104 height 28
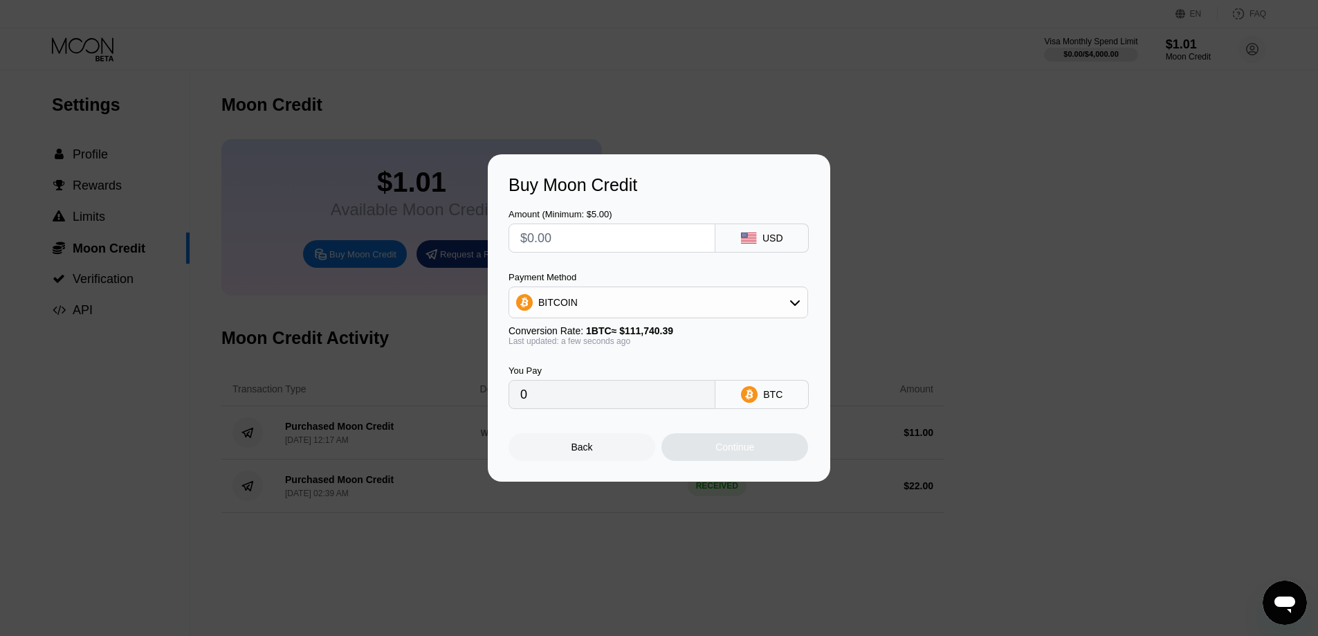
click at [772, 233] on div "USD" at bounding box center [772, 237] width 21 height 11
click at [669, 226] on input "text" at bounding box center [611, 238] width 183 height 28
type input "$1"
type input "0.00000895"
type input "$11"
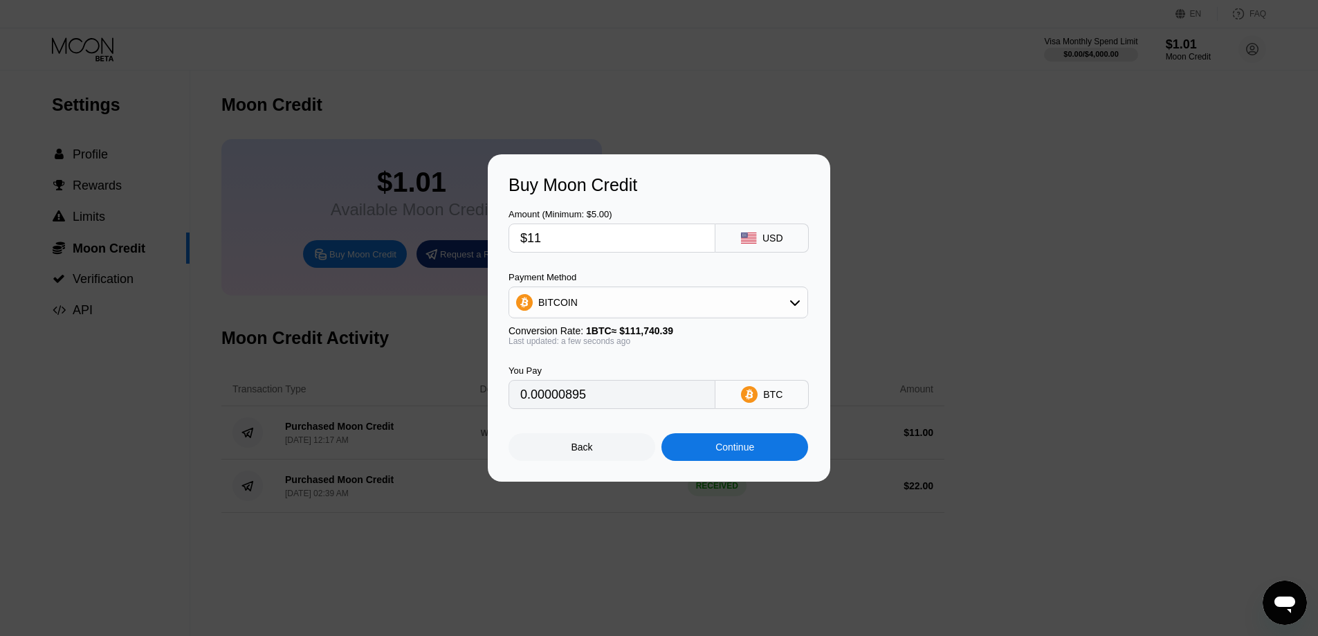
type input "0.00009845"
type input "$11"
click at [760, 279] on div "Payment Method" at bounding box center [658, 277] width 300 height 10
drag, startPoint x: 749, startPoint y: 295, endPoint x: 722, endPoint y: 318, distance: 34.4
click at [748, 296] on div "BITCOIN" at bounding box center [658, 302] width 298 height 28
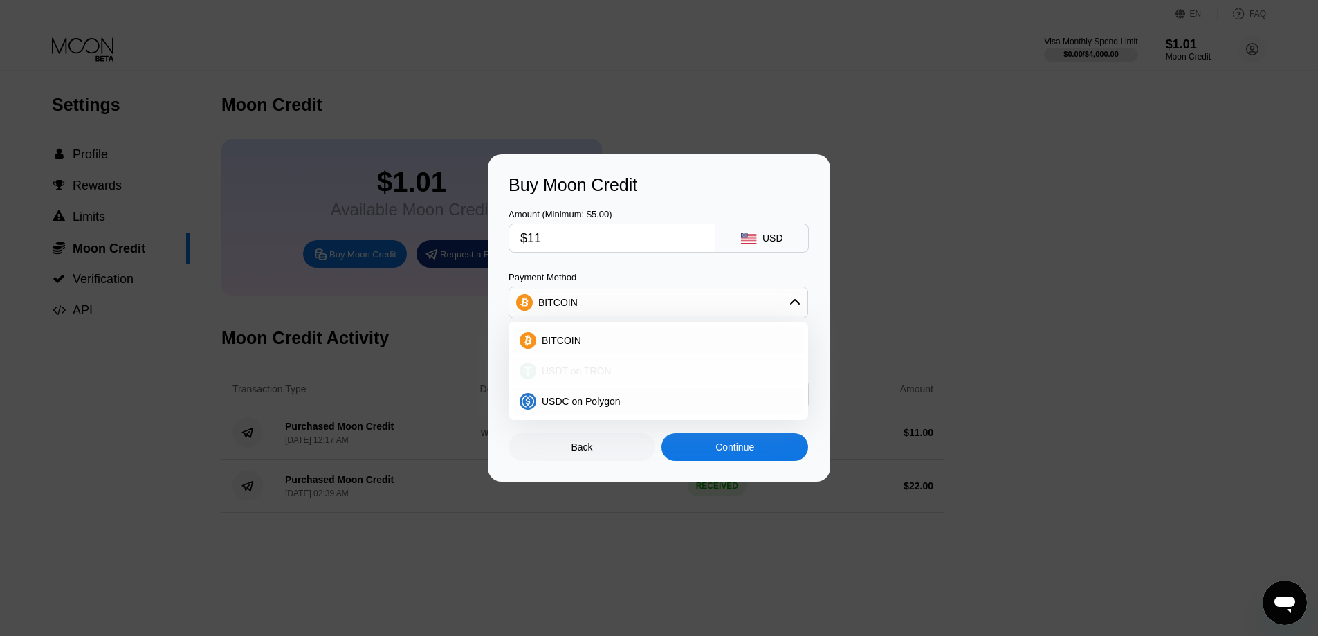
click at [622, 375] on div "USDT on TRON" at bounding box center [666, 370] width 261 height 11
type input "11.11"
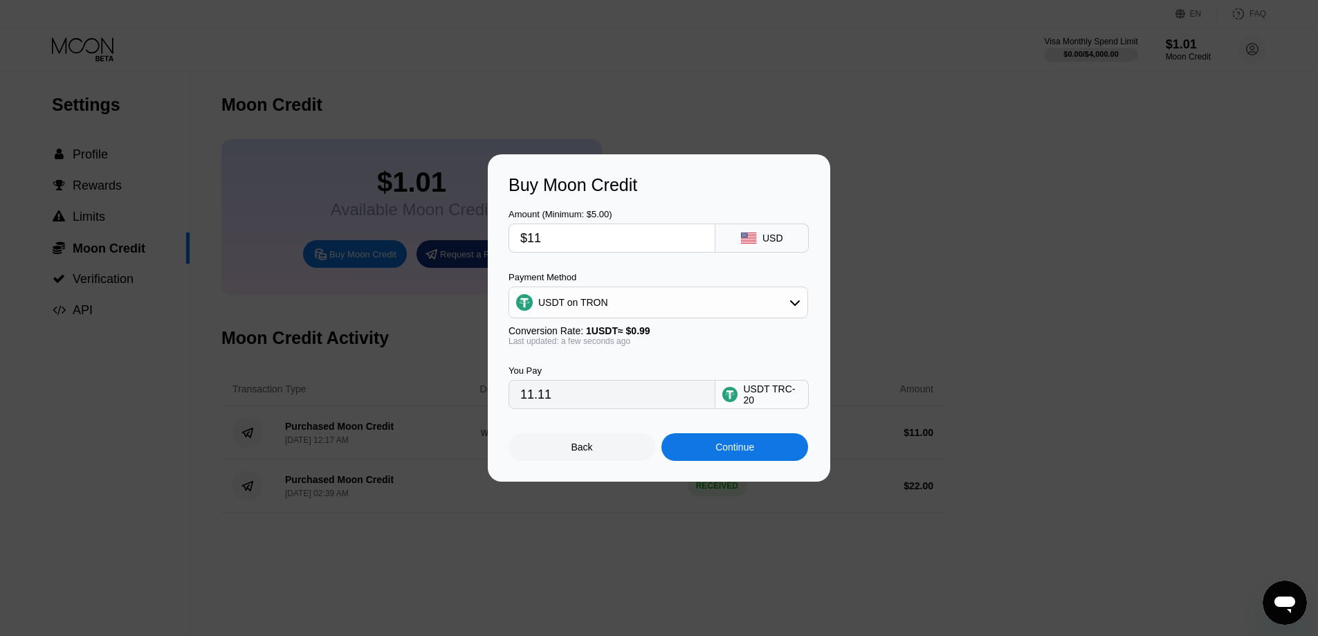
click at [687, 405] on input "11.11" at bounding box center [611, 394] width 183 height 28
click at [732, 345] on div "Last updated: a few seconds ago" at bounding box center [658, 341] width 300 height 10
click at [747, 447] on div "Continue" at bounding box center [734, 446] width 39 height 11
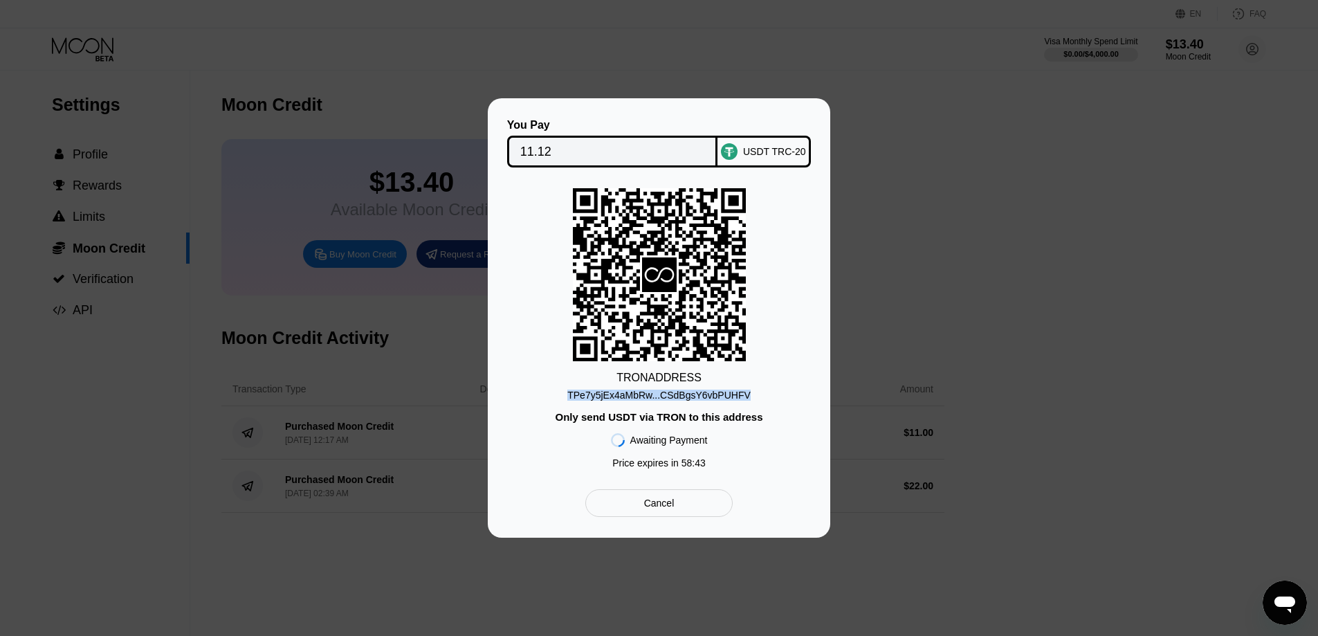
drag, startPoint x: 745, startPoint y: 396, endPoint x: 571, endPoint y: 398, distance: 173.7
click at [571, 398] on div "TRON ADDRESS TPe7y5jEx4aMbRw...CSdBgsY6vbPUHFV Only send USDT via TRON to this …" at bounding box center [658, 331] width 301 height 287
copy div "TPe7y5jEx4aMbRw...CSdBgsY6vbPUHFV"
click at [402, 421] on div "You Pay 11.12 USDT TRC-20 TRON ADDRESS TPe7y5jEx4aMbRw...CSdBgsY6vbPUHFV Only s…" at bounding box center [659, 317] width 1318 height 439
click at [410, 372] on div "You Pay 11.12 USDT TRC-20 TRON ADDRESS TPe7y5jEx4aMbRw...CSdBgsY6vbPUHFV Only s…" at bounding box center [659, 317] width 1318 height 439
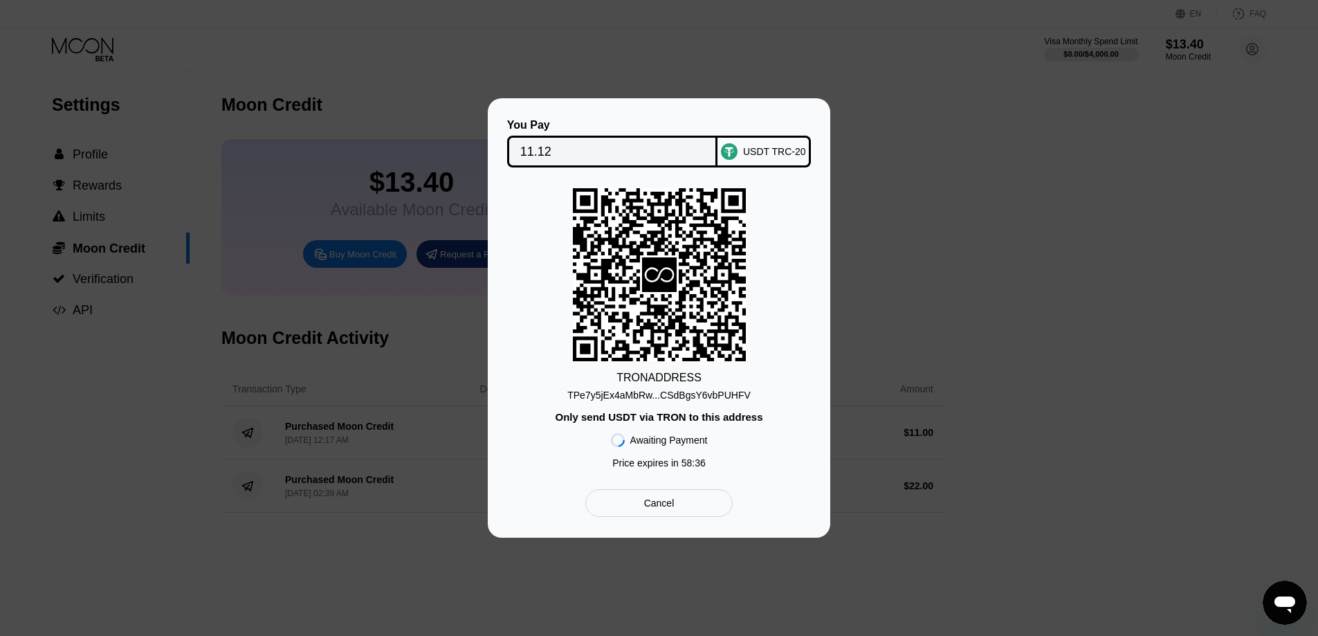
click at [912, 157] on div "You Pay 11.12 USDT TRC-20 TRON ADDRESS TPe7y5jEx4aMbRw...CSdBgsY6vbPUHFV Only s…" at bounding box center [659, 317] width 1318 height 439
click at [890, 248] on div "You Pay 11.12 USDT TRC-20 TRON ADDRESS TPe7y5jEx4aMbRw...CSdBgsY6vbPUHFV Only s…" at bounding box center [659, 317] width 1318 height 439
click at [670, 517] on div "Cancel" at bounding box center [658, 503] width 147 height 28
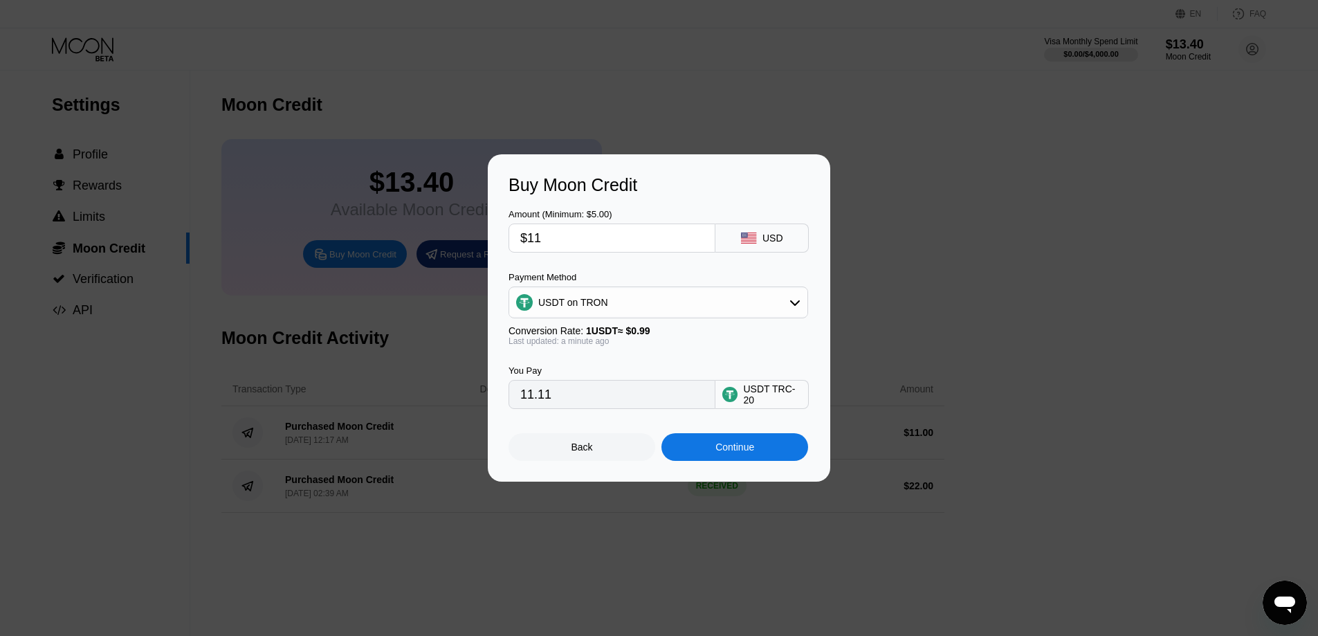
click at [681, 445] on div "Continue" at bounding box center [734, 447] width 147 height 28
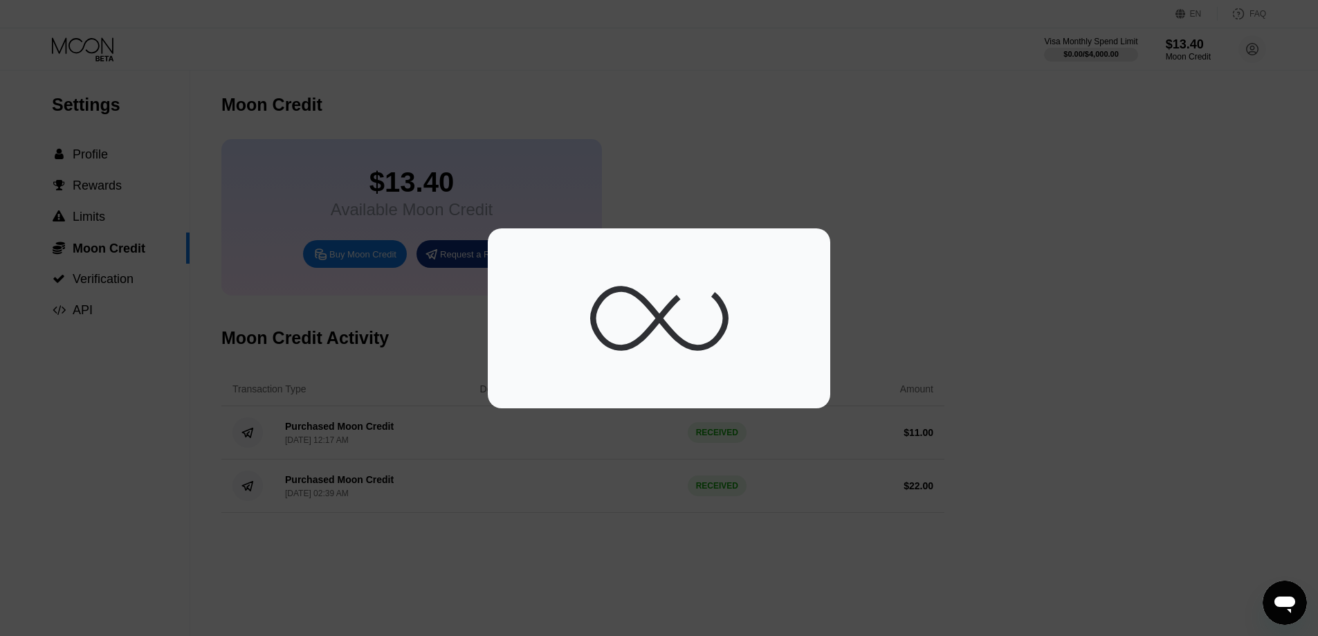
click at [656, 446] on div at bounding box center [664, 318] width 1328 height 636
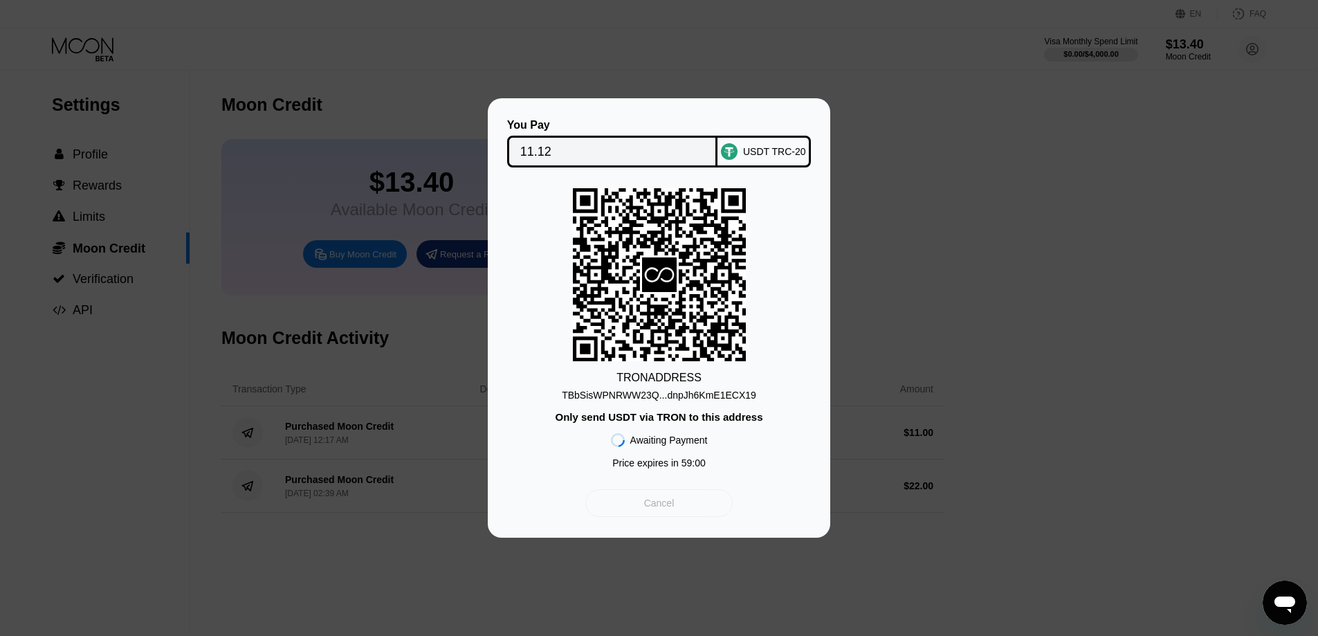
click at [679, 509] on div "Cancel" at bounding box center [658, 503] width 147 height 28
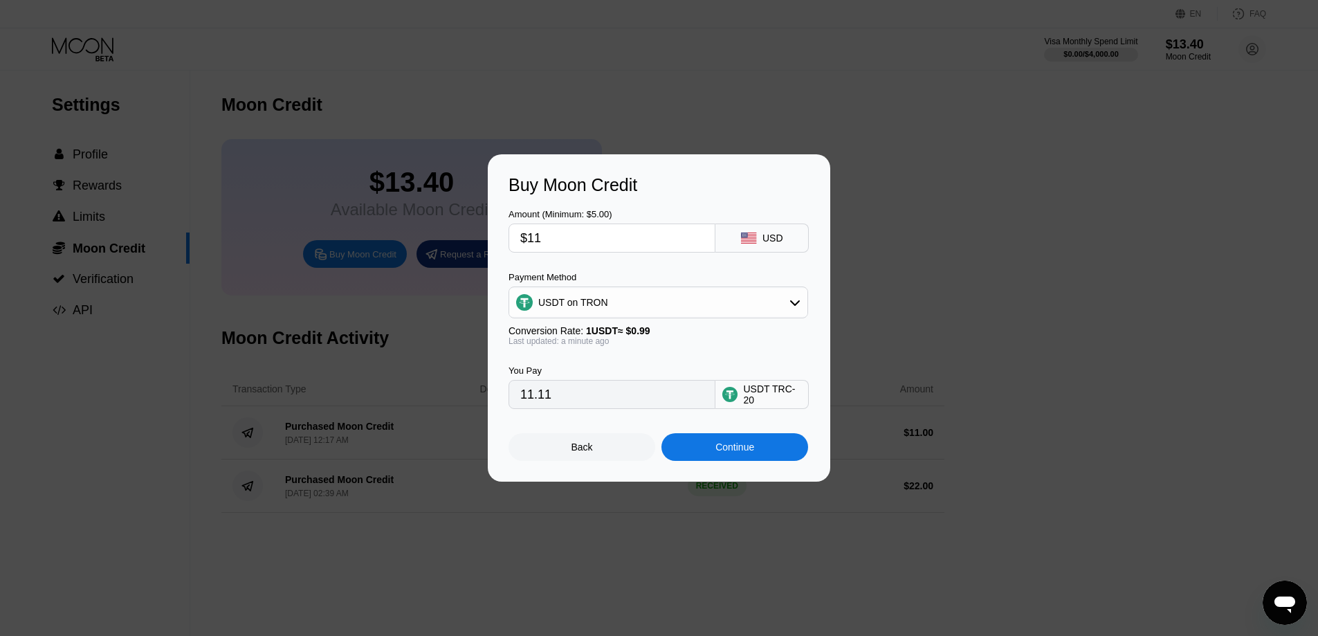
click at [581, 452] on div "Back" at bounding box center [581, 446] width 21 height 11
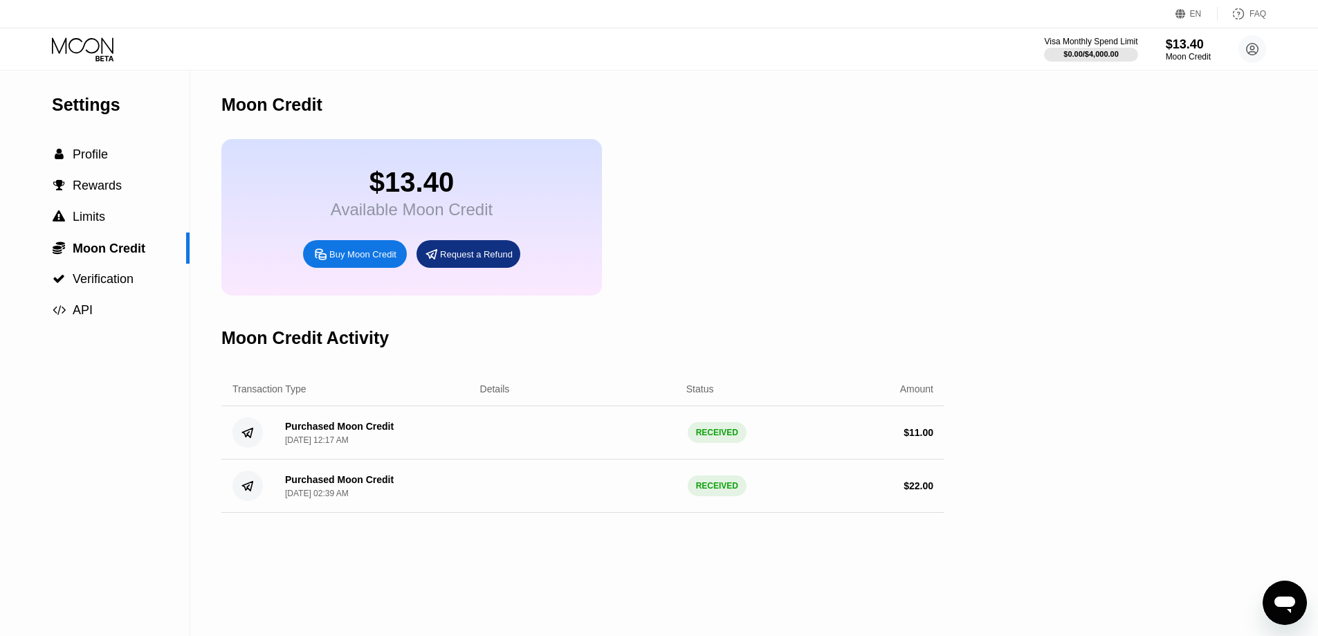
click at [786, 259] on div "$13.40 Available Moon Credit Buy Moon Credit Request a Refund" at bounding box center [582, 217] width 723 height 156
click at [391, 219] on div "Available Moon Credit" at bounding box center [412, 209] width 162 height 19
click at [113, 160] on div " Profile" at bounding box center [95, 154] width 190 height 15
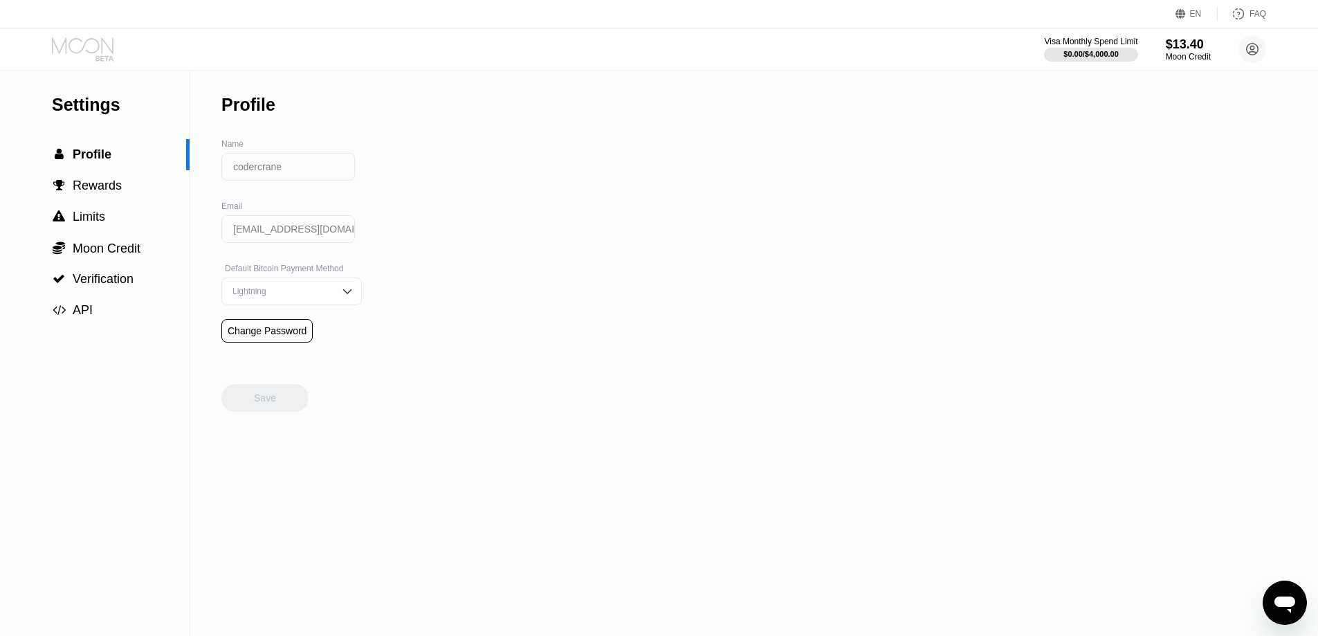
click at [93, 46] on icon at bounding box center [84, 49] width 64 height 24
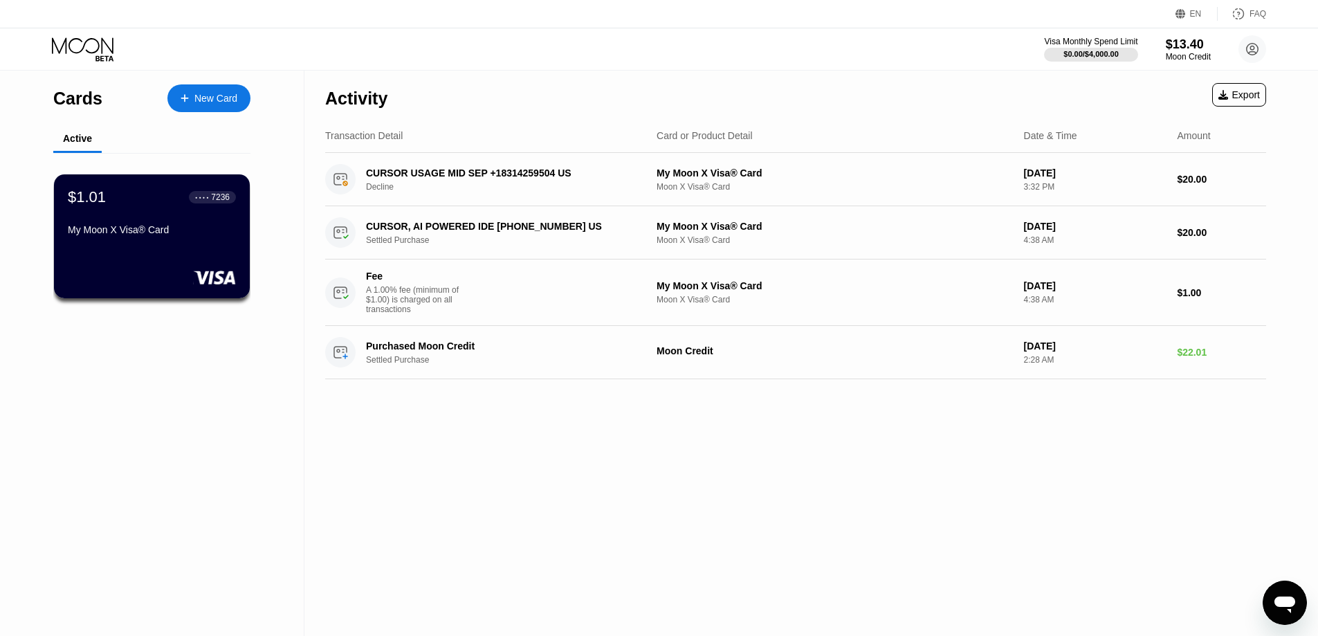
click at [171, 235] on div "My Moon X Visa® Card" at bounding box center [152, 229] width 168 height 11
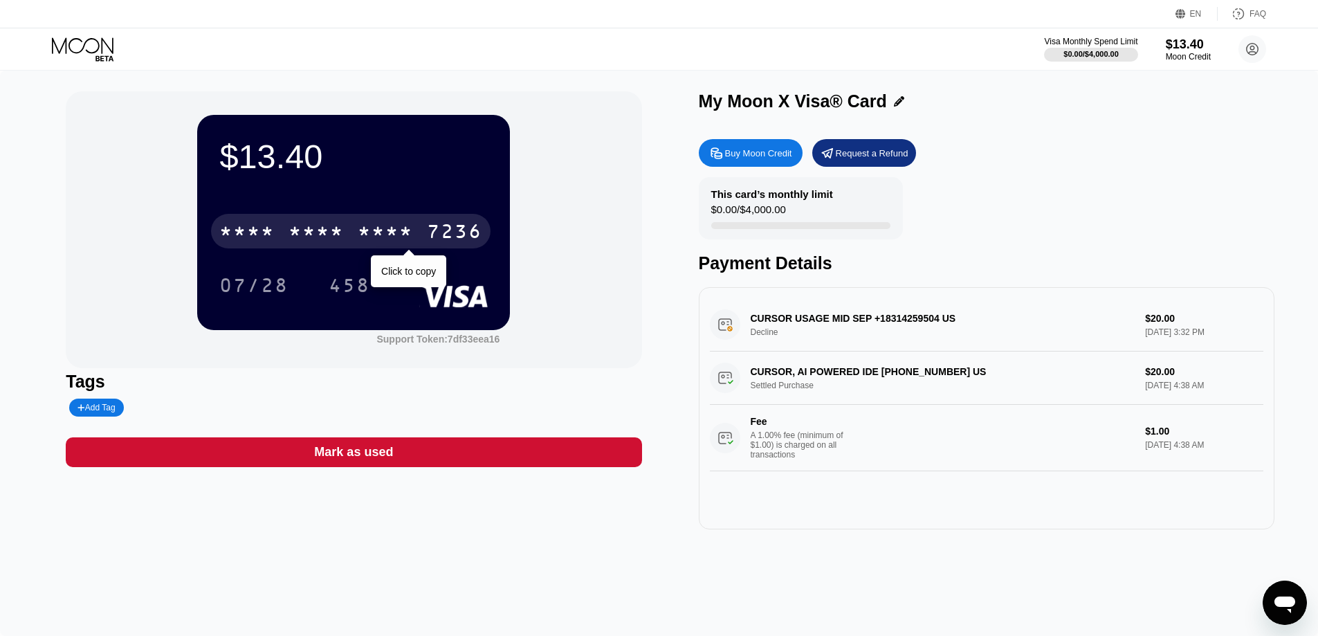
click at [327, 221] on div "* * * * * * * * * * * * 7236" at bounding box center [350, 231] width 279 height 35
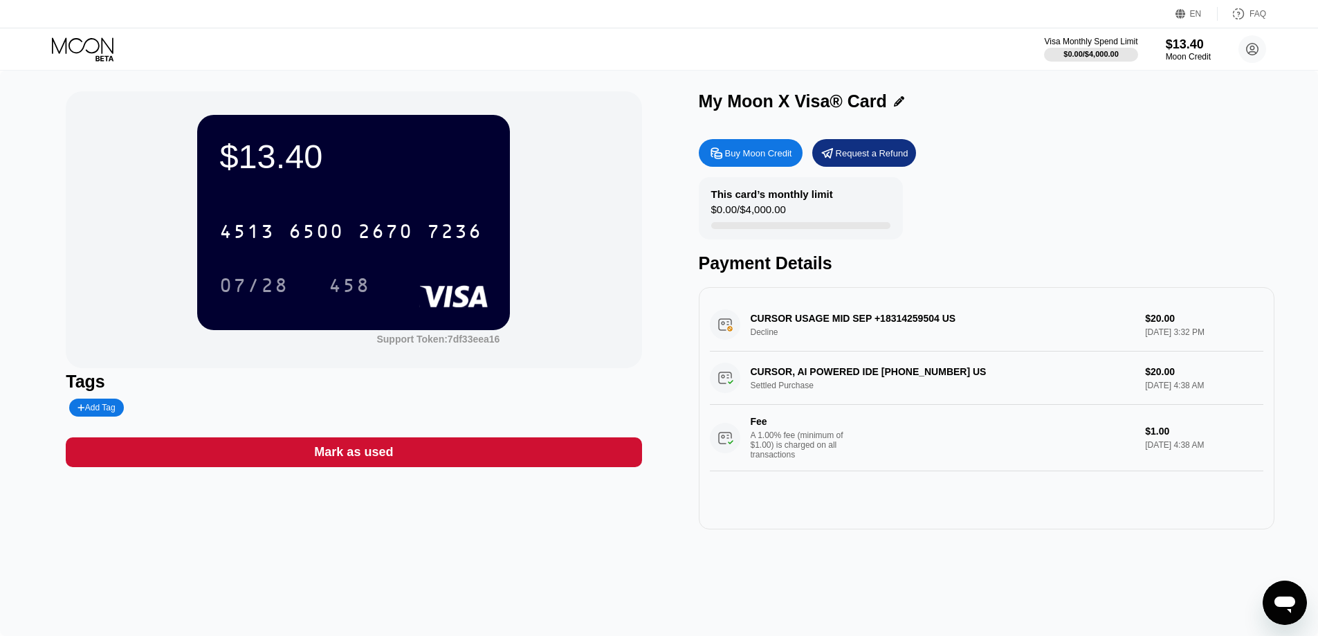
click at [156, 547] on div "$13.40 4513 6500 2670 7236 07/28 458 Support Token: 7df33eea16 Tags Add Tag Mar…" at bounding box center [659, 353] width 1318 height 565
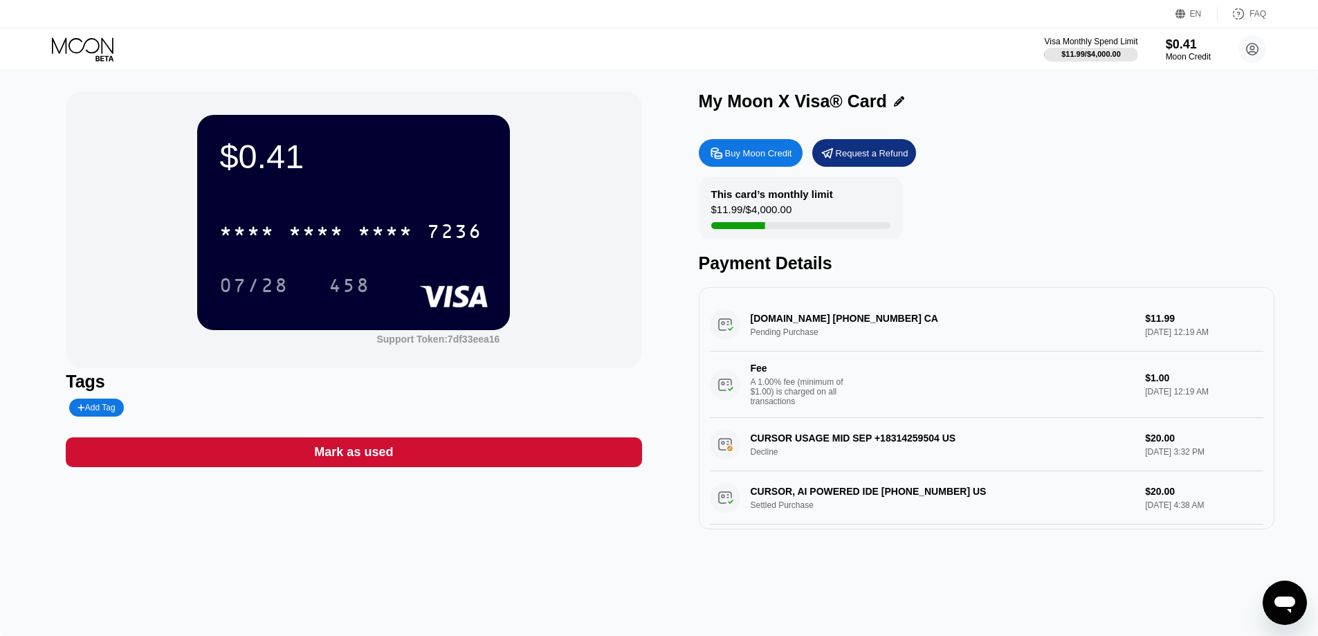
click at [640, 304] on div "$0.41 * * * * * * * * * * * * 7236 07/28 458 Support Token: 7df33eea16" at bounding box center [354, 229] width 576 height 277
click at [265, 184] on div "$0.41 * * * * * * * * * * * * 7236 07/28 458" at bounding box center [353, 222] width 313 height 214
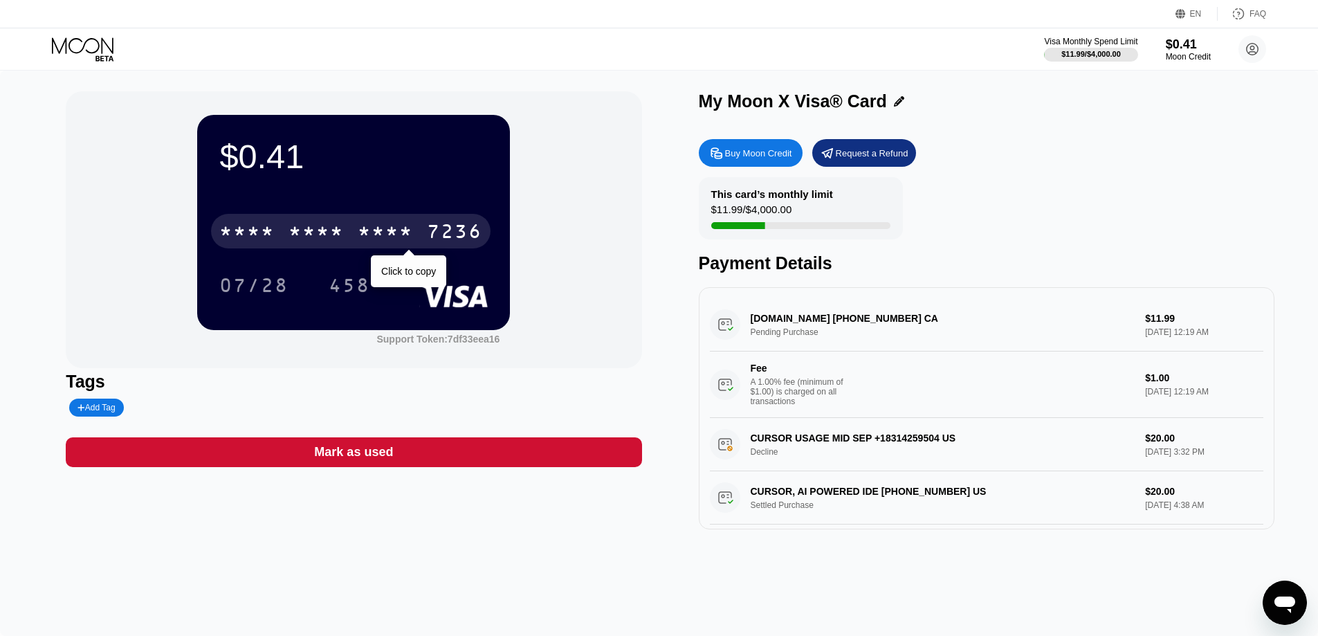
click at [309, 233] on div "* * * *" at bounding box center [315, 233] width 55 height 22
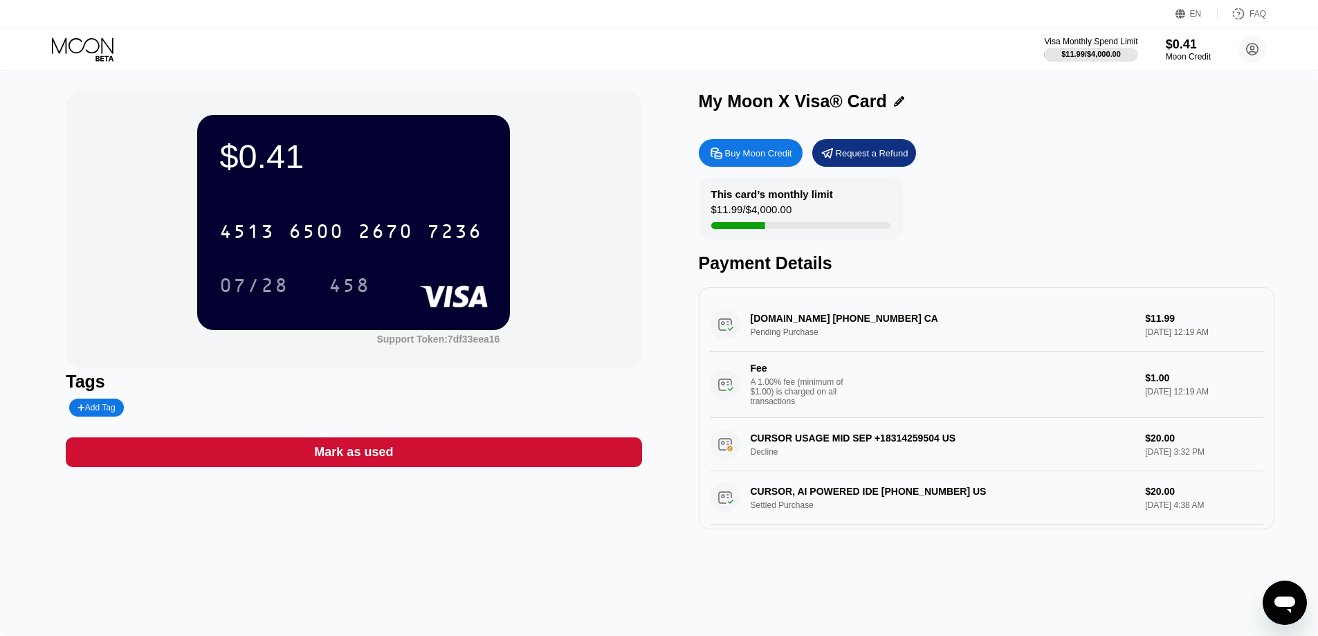
click at [937, 188] on div "This card’s monthly limit $11.99 / $4,000.00 Payment Details" at bounding box center [987, 225] width 576 height 96
